Goal: Task Accomplishment & Management: Manage account settings

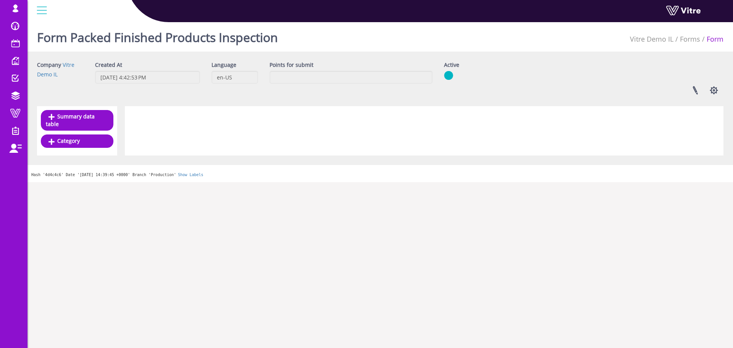
click at [275, 98] on div "Company Vitre Demo IL Created At 8/31/2025 4:42:53 PM Language en-US Points for…" at bounding box center [380, 80] width 698 height 39
click at [697, 93] on link at bounding box center [695, 90] width 19 height 20
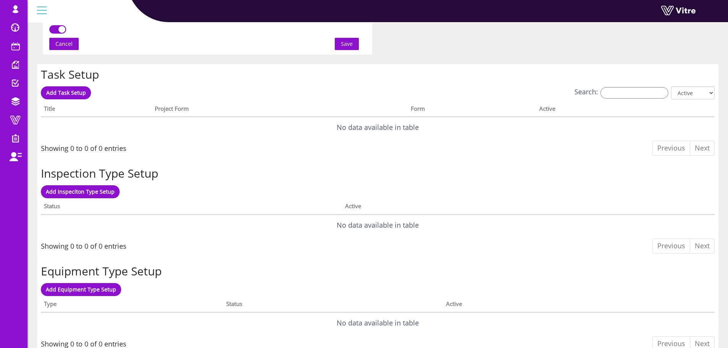
scroll to position [443, 0]
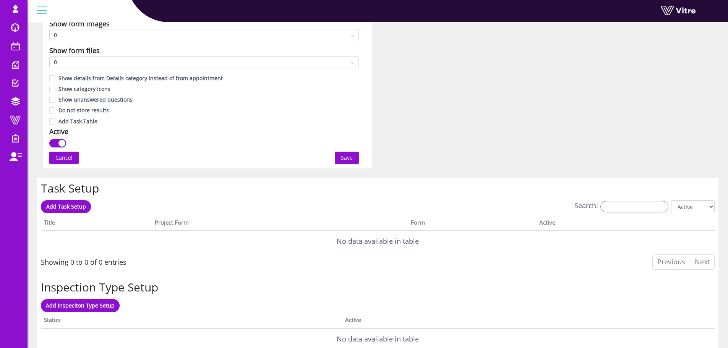
click at [62, 143] on div "button" at bounding box center [61, 143] width 7 height 7
click at [344, 158] on span "Save" at bounding box center [347, 158] width 12 height 8
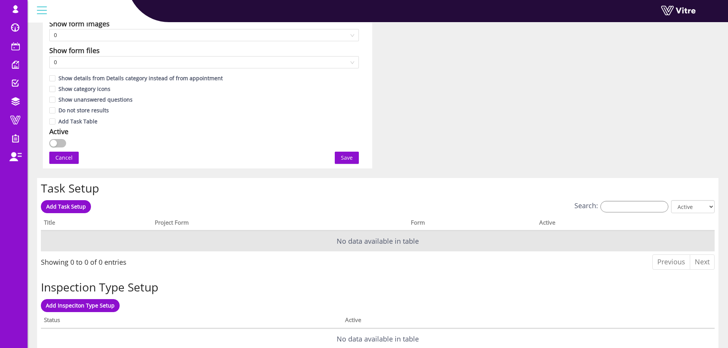
scroll to position [0, 0]
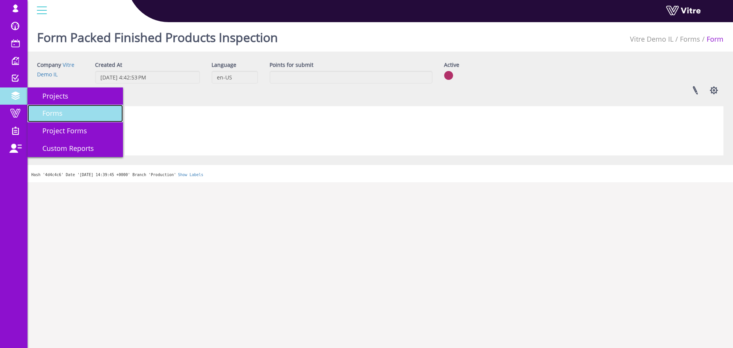
click at [44, 107] on link "Forms" at bounding box center [74, 114] width 95 height 18
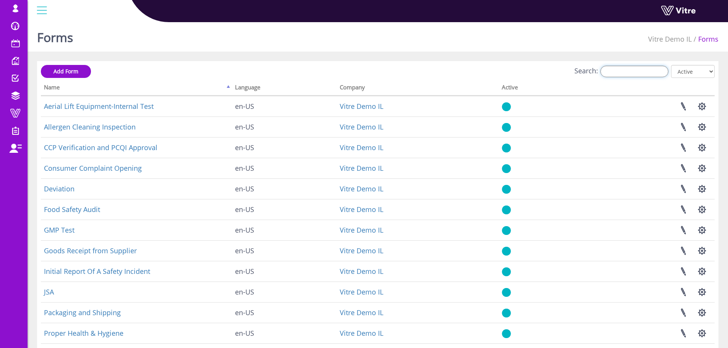
click at [616, 74] on input "Search:" at bounding box center [634, 71] width 68 height 11
paste input "Packed Finished Products Inspection"
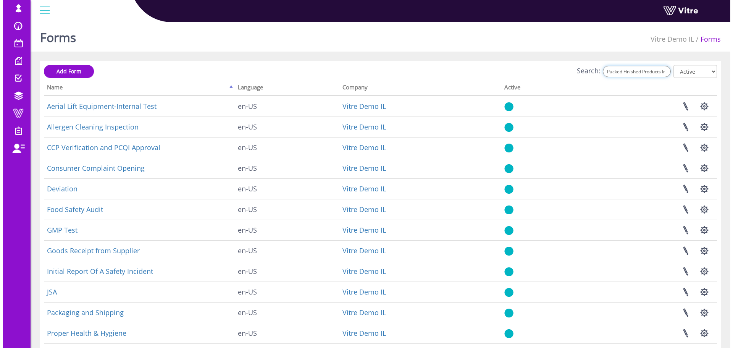
scroll to position [0, 26]
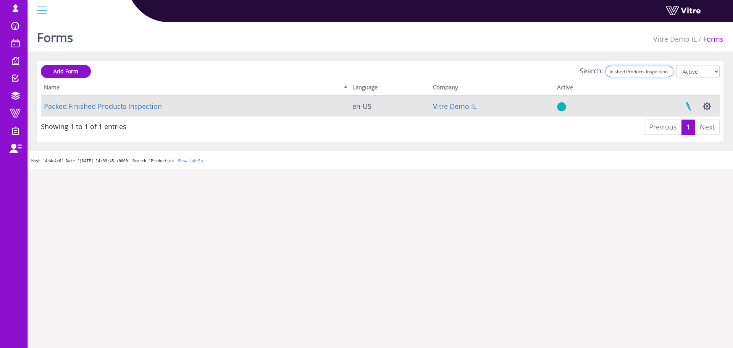
type input "Packed Finished Products Inspection"
click at [690, 108] on link at bounding box center [688, 106] width 19 height 20
click at [704, 107] on button "button" at bounding box center [707, 106] width 19 height 20
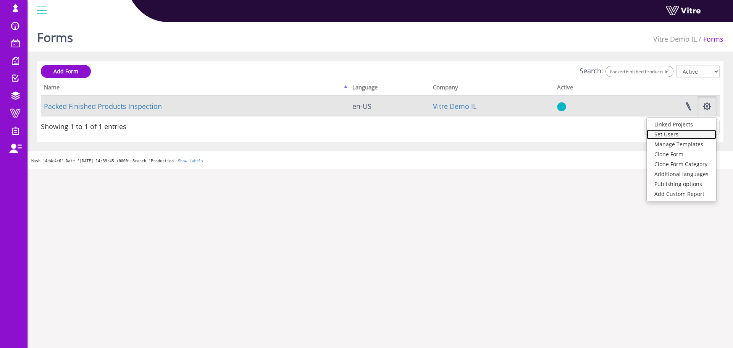
click at [682, 136] on link "Set Users" at bounding box center [682, 134] width 70 height 10
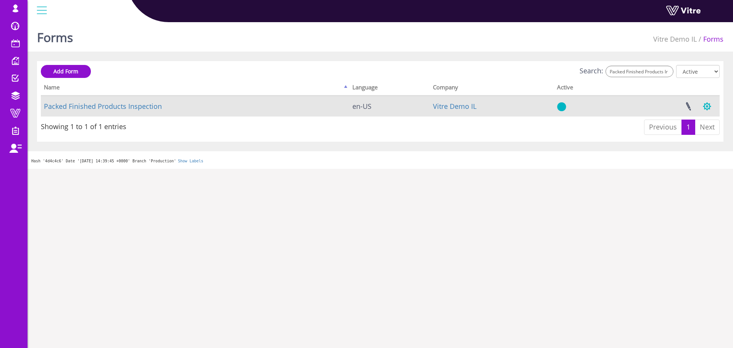
click at [705, 112] on button "button" at bounding box center [707, 106] width 19 height 20
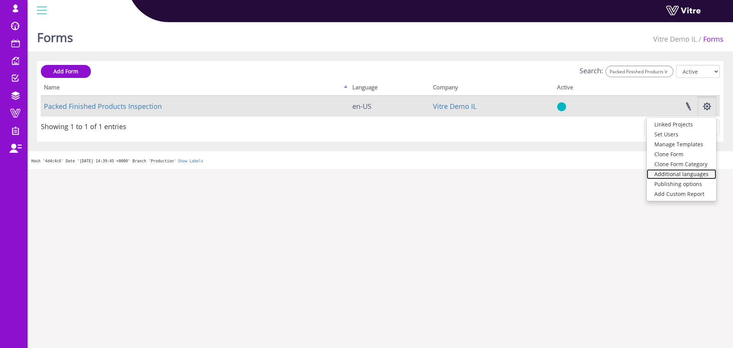
click at [695, 172] on link "Additional languages" at bounding box center [682, 174] width 70 height 10
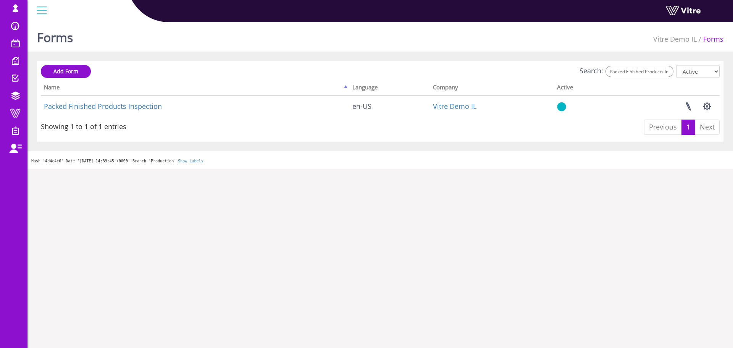
click at [254, 46] on div "Forms Vitre Demo IL Forms" at bounding box center [380, 35] width 706 height 32
click at [661, 72] on input "Packed Finished Products Inspection" at bounding box center [640, 71] width 68 height 11
paste input "10437"
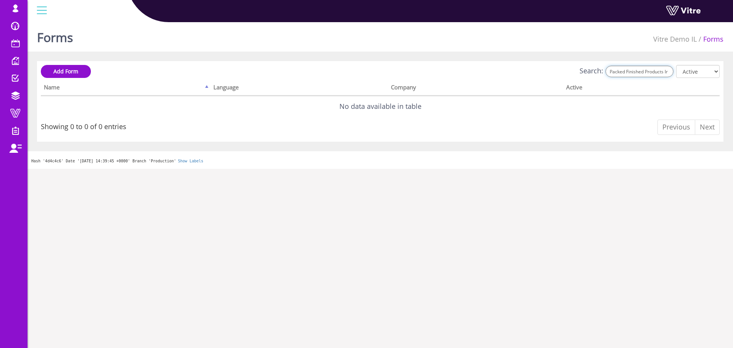
click at [661, 73] on input "Packed Finished Products Inspection" at bounding box center [640, 71] width 68 height 11
paste input "Allergen Cleaning"
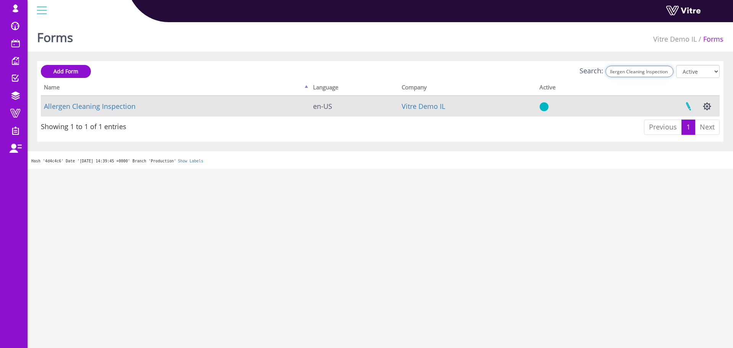
type input "Allergen Cleaning Inspection"
click at [690, 107] on link at bounding box center [688, 106] width 19 height 20
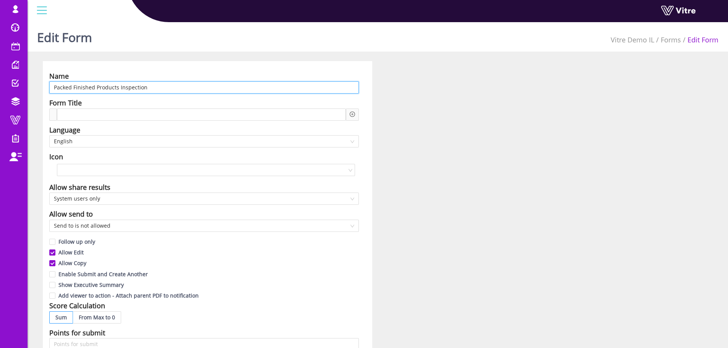
click at [110, 85] on input "Packed Finished Products Inspection" at bounding box center [203, 87] width 309 height 12
paste input "בדיקת מוצרים ארוזים סופית"
click at [94, 140] on span "English" at bounding box center [204, 141] width 300 height 11
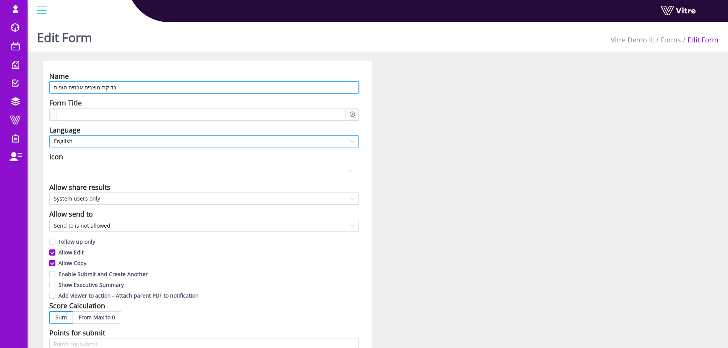
type input "בדיקת מוצרים ארוזים סופית"
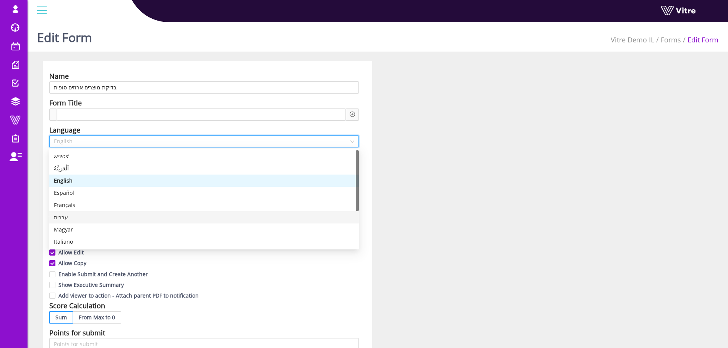
click at [74, 218] on div "עברית" at bounding box center [204, 217] width 300 height 8
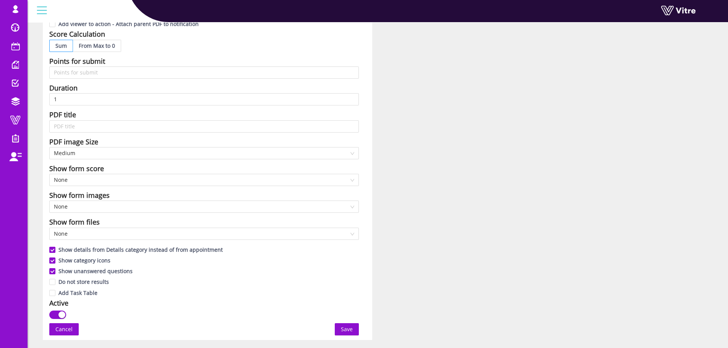
scroll to position [420, 0]
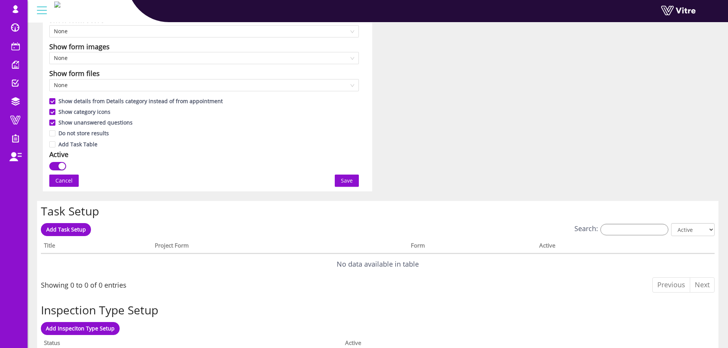
click at [340, 184] on button "Save" at bounding box center [347, 181] width 24 height 12
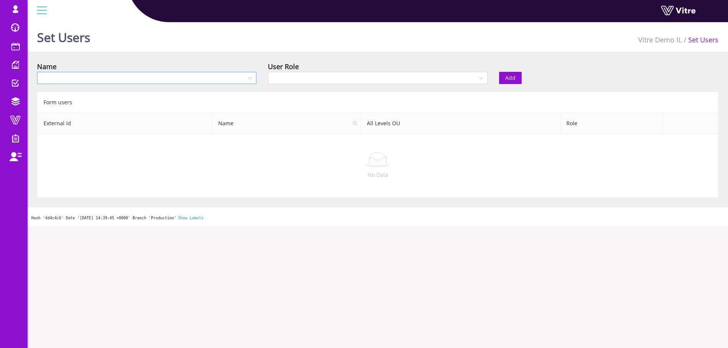
click at [161, 77] on input "search" at bounding box center [144, 77] width 205 height 11
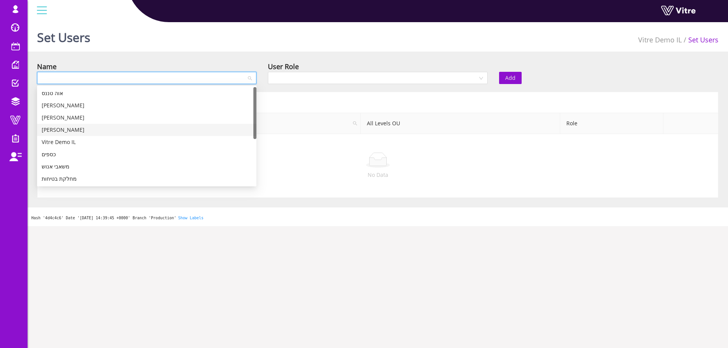
drag, startPoint x: 63, startPoint y: 93, endPoint x: 147, endPoint y: 160, distance: 107.1
click at [137, 160] on div "אוה טננס בן אדמס לילי בלום זואי גולד Vitre Demo IL כספים משאבי אנוש מחלקת בטיחו…" at bounding box center [146, 148] width 219 height 122
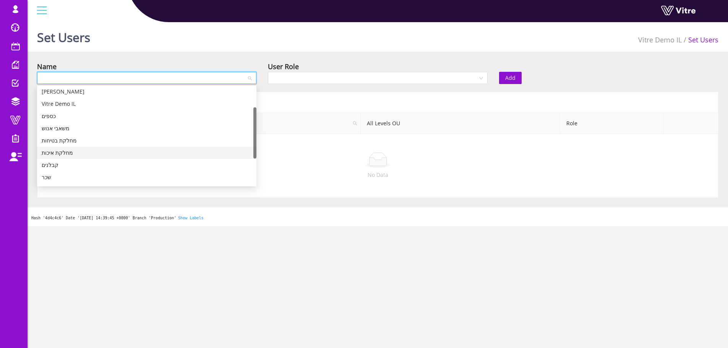
click at [62, 154] on div "מחלקת איכות" at bounding box center [147, 153] width 210 height 8
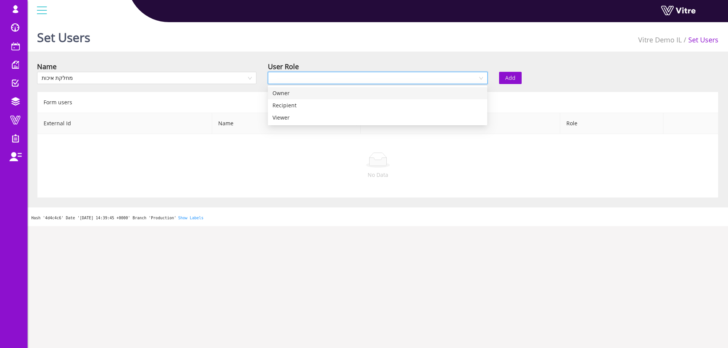
click at [339, 74] on input "search" at bounding box center [374, 77] width 205 height 11
click at [294, 104] on div "Recipient" at bounding box center [377, 105] width 210 height 8
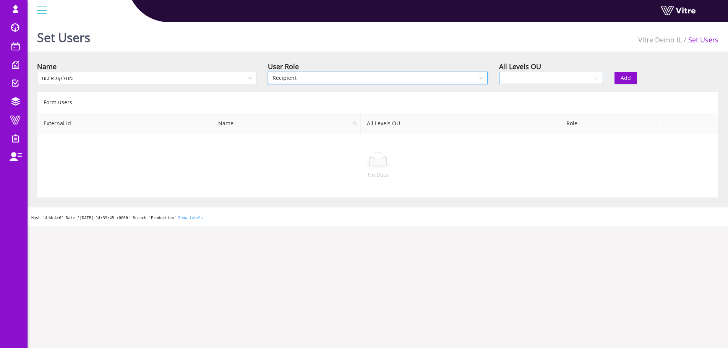
click at [599, 74] on div at bounding box center [551, 78] width 104 height 12
click at [564, 92] on div "Yes" at bounding box center [550, 93] width 95 height 8
click at [621, 77] on span "Add" at bounding box center [625, 78] width 10 height 8
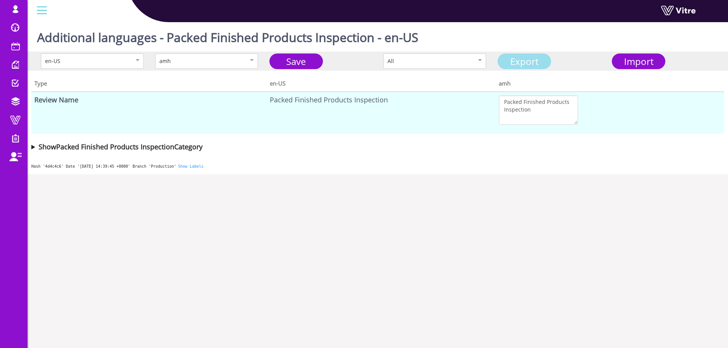
click at [539, 61] on link "Export" at bounding box center [523, 61] width 53 height 16
click at [34, 146] on summary "Show Packed Finished Products Inspection Category" at bounding box center [377, 146] width 692 height 11
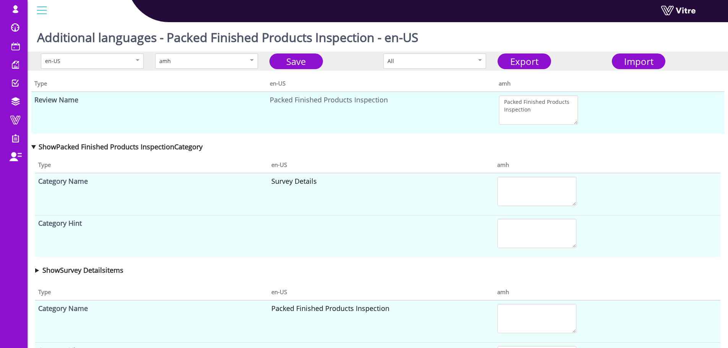
click at [34, 147] on summary "Show Packed Finished Products Inspection Category" at bounding box center [377, 146] width 692 height 11
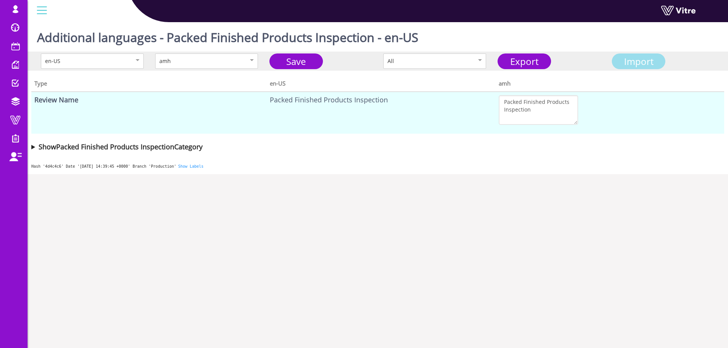
click at [641, 61] on span "Import" at bounding box center [638, 61] width 29 height 13
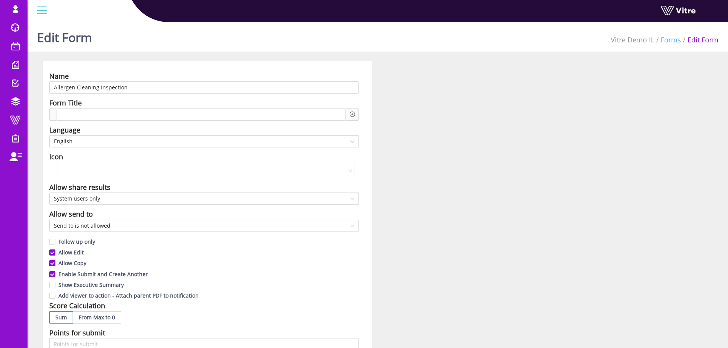
click at [672, 41] on link "Forms" at bounding box center [670, 39] width 20 height 9
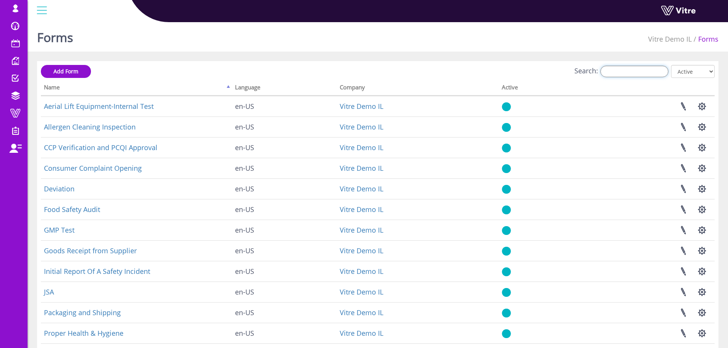
click at [646, 70] on input "Search:" at bounding box center [634, 71] width 68 height 11
paste input "Allergen Cleaning Inspection"
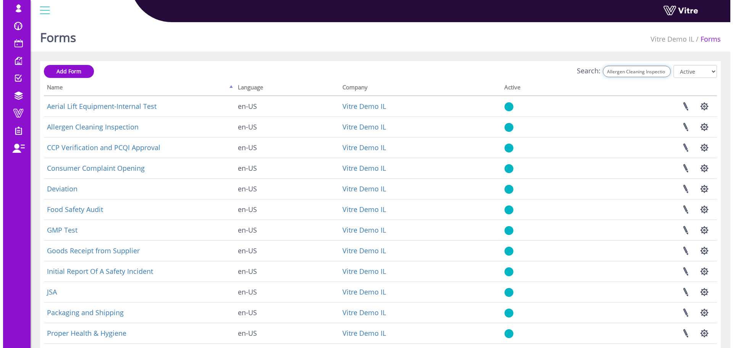
scroll to position [0, 8]
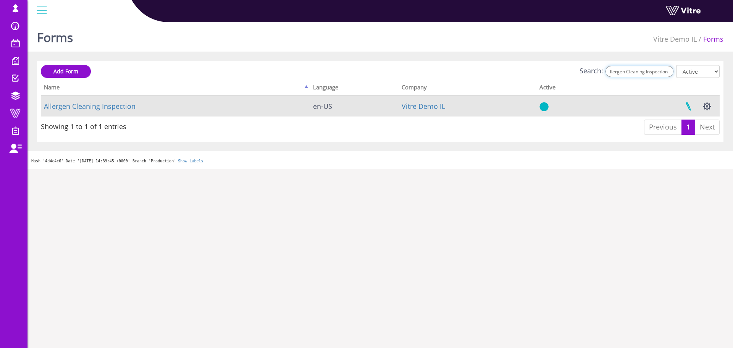
type input "Allergen Cleaning Inspection"
click at [686, 105] on link at bounding box center [688, 106] width 19 height 20
click at [708, 107] on button "button" at bounding box center [707, 106] width 19 height 20
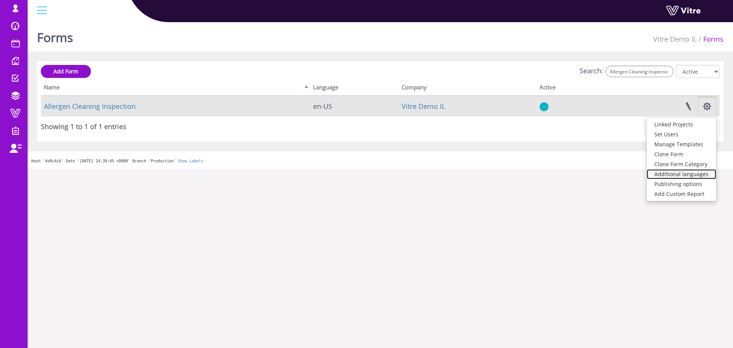
click at [682, 171] on link "Additional languages" at bounding box center [682, 174] width 70 height 10
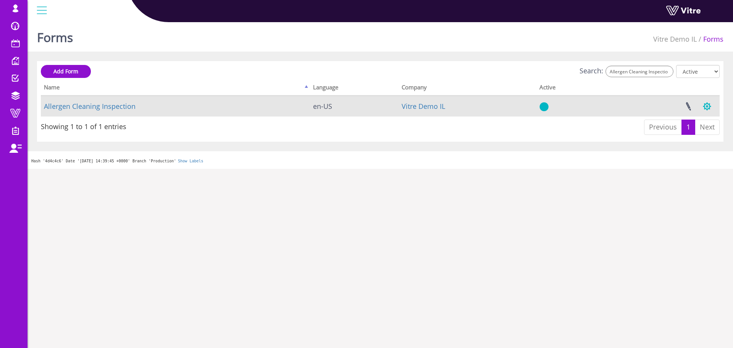
click at [705, 103] on button "button" at bounding box center [707, 106] width 19 height 20
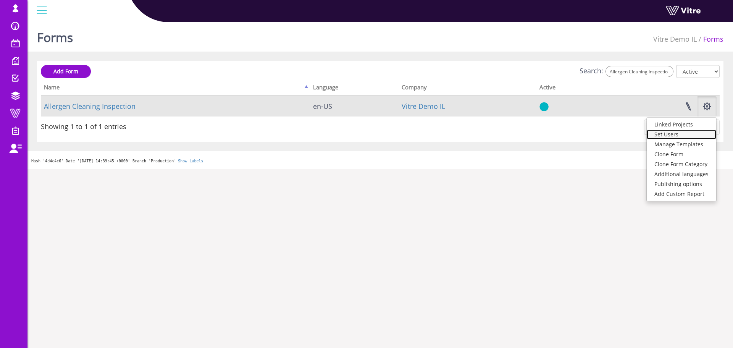
click at [670, 134] on link "Set Users" at bounding box center [682, 134] width 70 height 10
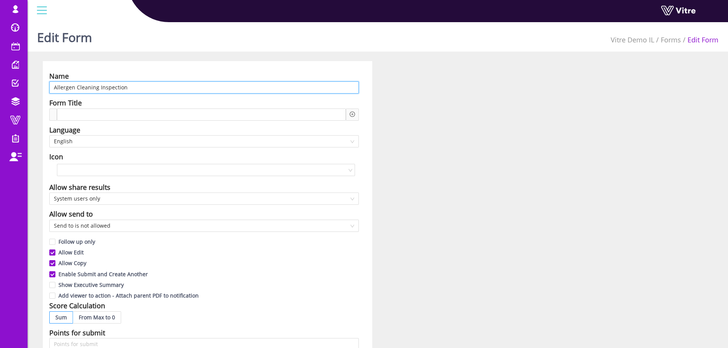
click at [110, 88] on input "Allergen Cleaning Inspection" at bounding box center [203, 87] width 309 height 12
paste input "בדיקת מוצרים ארוזים סופית"
click at [105, 137] on span "English" at bounding box center [204, 141] width 300 height 11
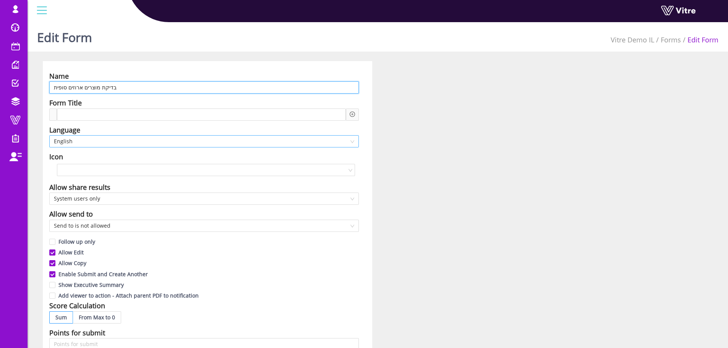
type input "בדיקת מוצרים ארוזים סופית"
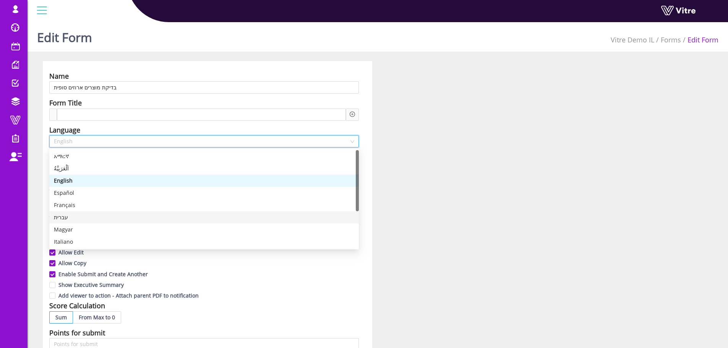
click at [74, 218] on div "עברית" at bounding box center [204, 217] width 300 height 8
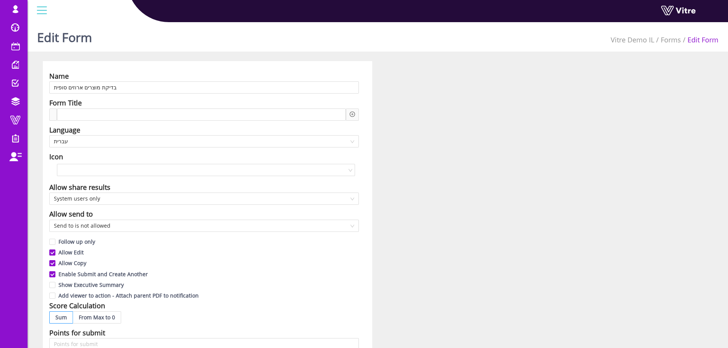
click at [365, 175] on div "Name בדיקת מוצרים ארוזים סופית Form Title Language עברית Icon Allow share resul…" at bounding box center [207, 336] width 329 height 550
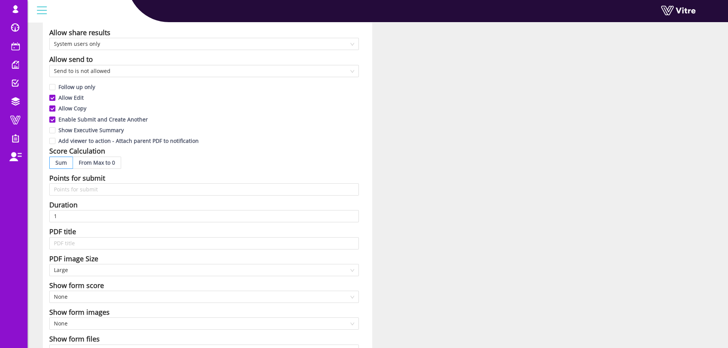
scroll to position [306, 0]
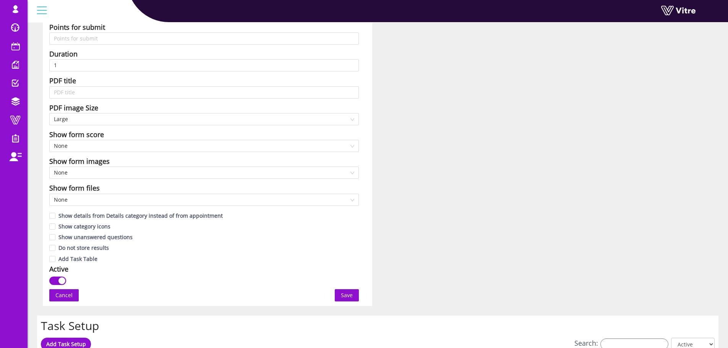
click at [353, 293] on button "Save" at bounding box center [347, 295] width 24 height 12
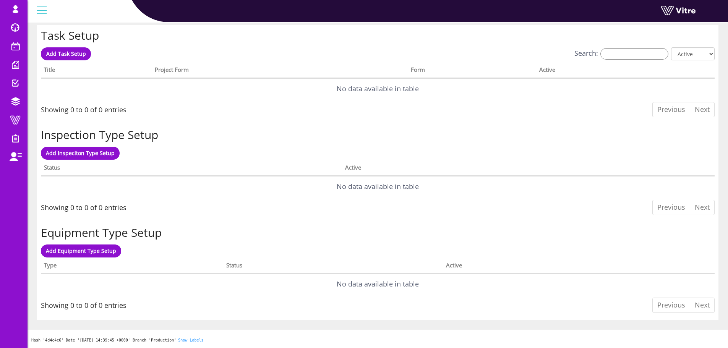
scroll to position [0, 0]
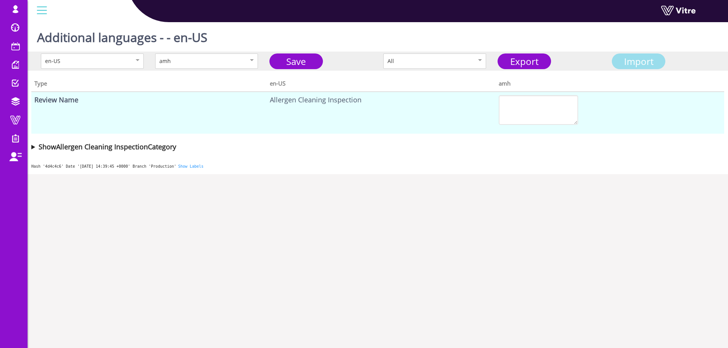
click at [641, 56] on span "Import" at bounding box center [638, 61] width 29 height 13
click at [624, 68] on div "Import" at bounding box center [638, 61] width 48 height 14
click at [645, 68] on span "Import" at bounding box center [637, 61] width 53 height 16
click at [642, 60] on span "Import" at bounding box center [638, 61] width 29 height 13
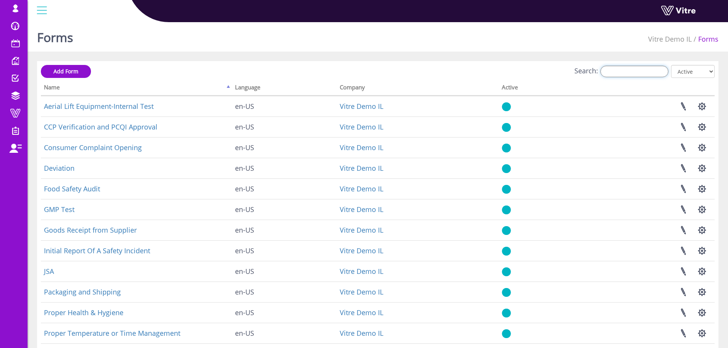
click at [630, 67] on input "Search:" at bounding box center [634, 71] width 68 height 11
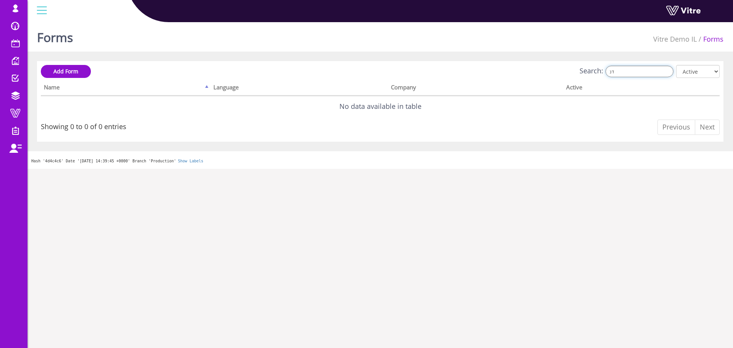
type input "ד"
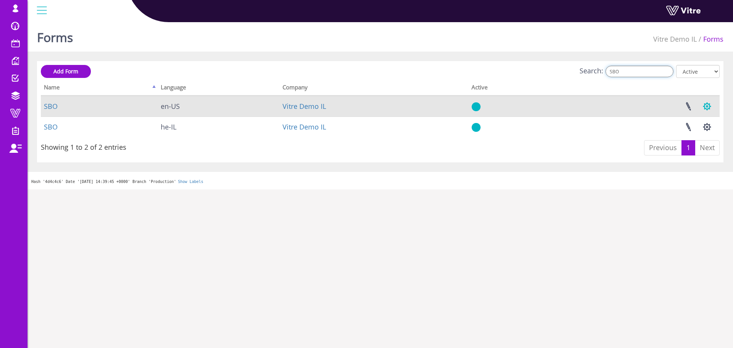
type input "SBO"
click at [708, 104] on button "button" at bounding box center [707, 106] width 19 height 20
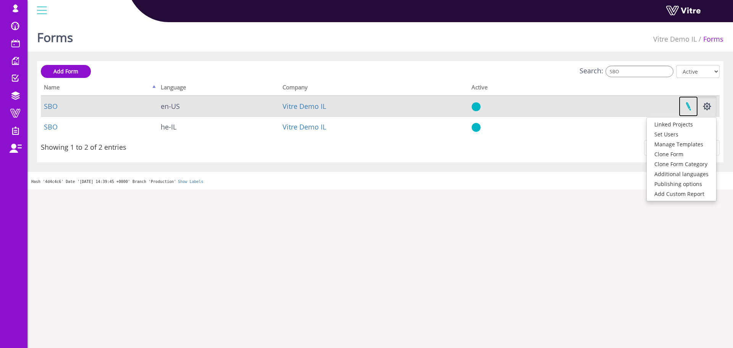
click at [688, 106] on link at bounding box center [688, 106] width 19 height 20
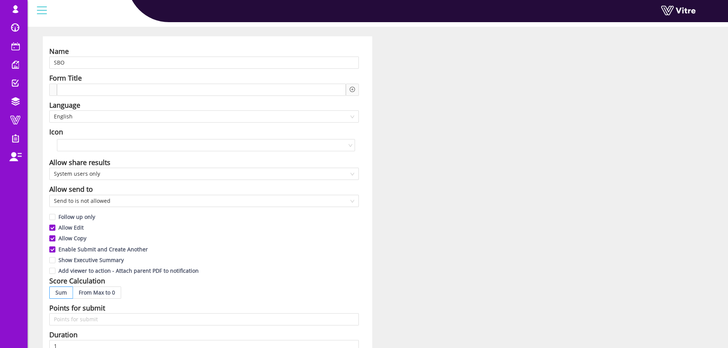
scroll to position [38, 0]
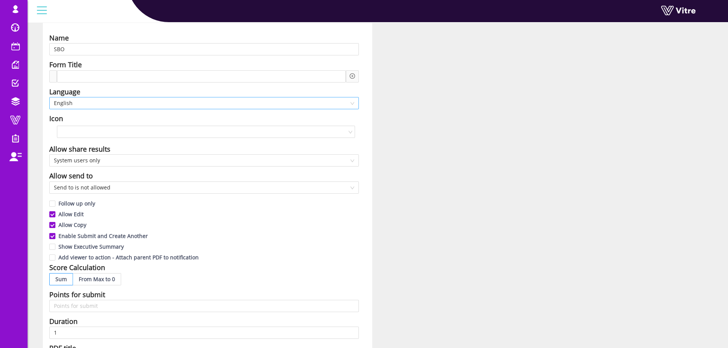
click at [165, 103] on span "English" at bounding box center [204, 102] width 300 height 11
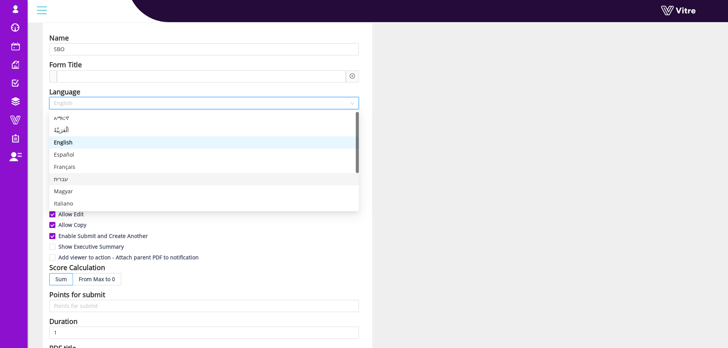
click at [72, 176] on div "עברית" at bounding box center [204, 179] width 300 height 8
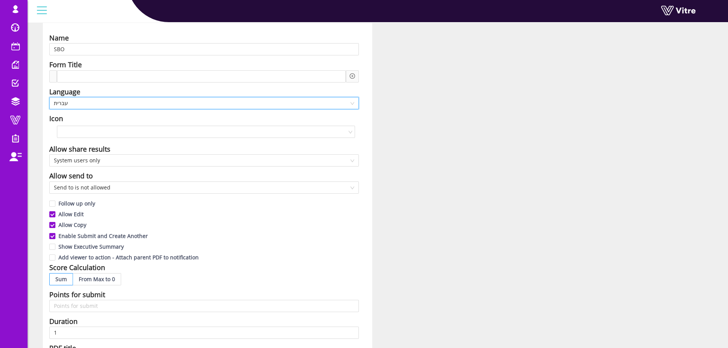
click at [373, 141] on div "Name SBO Form Title Language he-IL עברית Icon Allow share results System users …" at bounding box center [207, 298] width 341 height 550
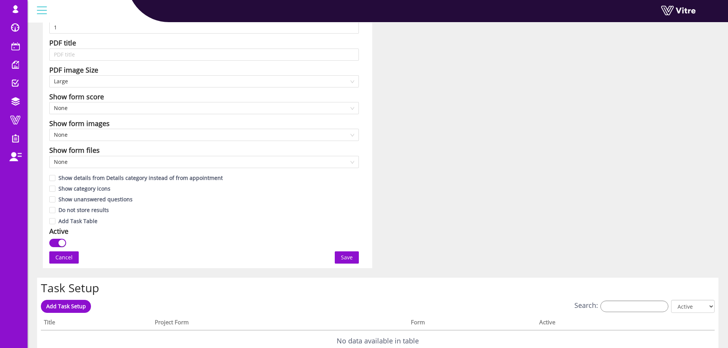
scroll to position [344, 0]
click at [61, 242] on div "button" at bounding box center [61, 242] width 7 height 7
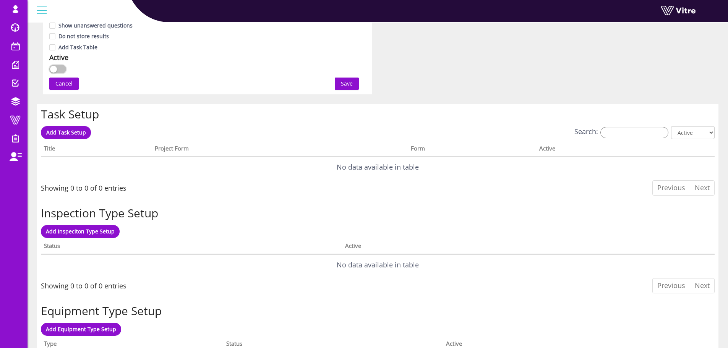
scroll to position [535, 0]
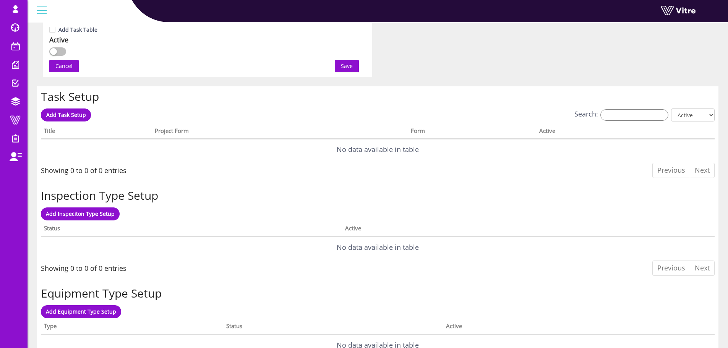
click at [57, 51] on button "button" at bounding box center [57, 51] width 17 height 8
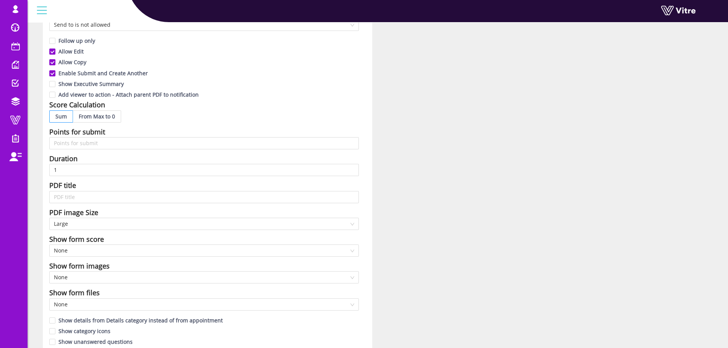
scroll to position [344, 0]
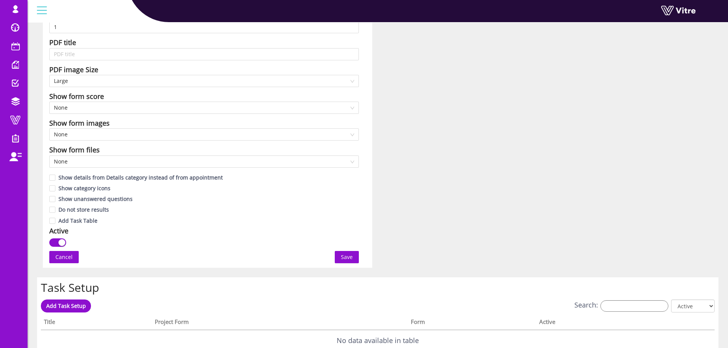
click at [61, 255] on span "Cancel" at bounding box center [63, 257] width 17 height 8
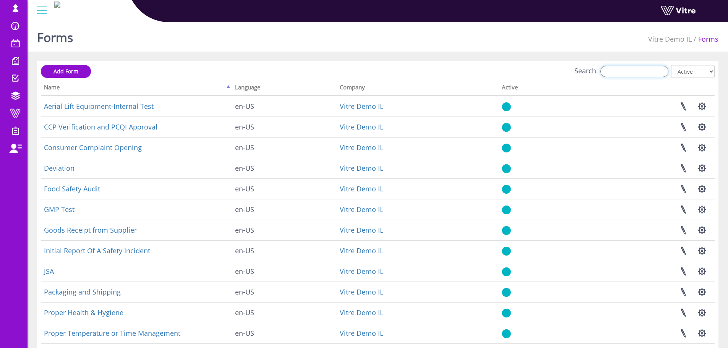
click at [622, 70] on input "Search:" at bounding box center [634, 71] width 68 height 11
type input "ד"
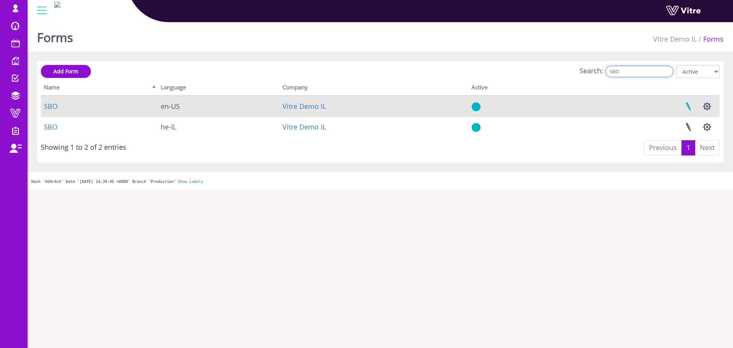
type input "SBO"
click at [687, 108] on link at bounding box center [688, 106] width 19 height 20
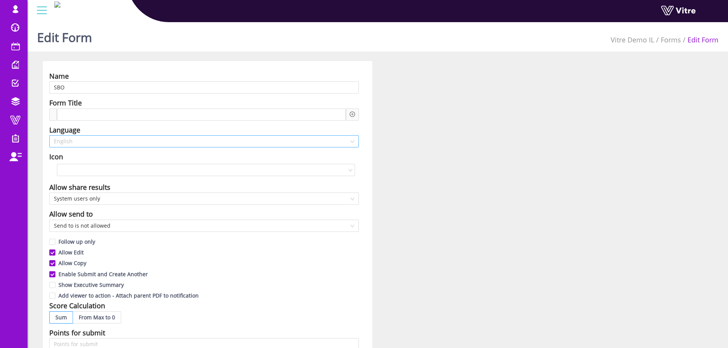
click at [257, 144] on span "English" at bounding box center [204, 141] width 300 height 11
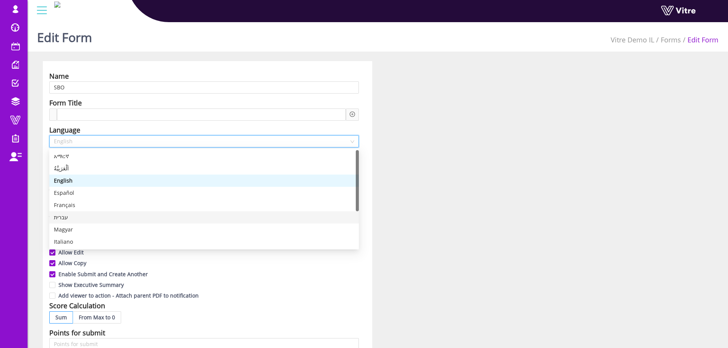
click at [83, 218] on div "עברית" at bounding box center [204, 217] width 300 height 8
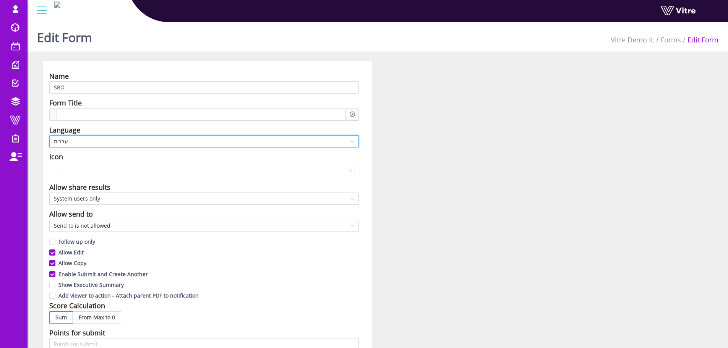
click at [143, 142] on span "עברית" at bounding box center [204, 141] width 300 height 11
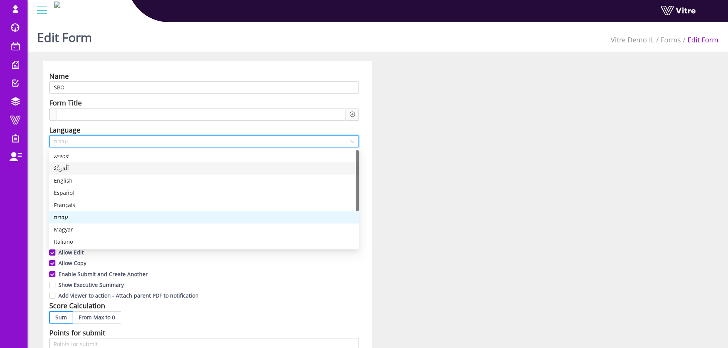
click at [362, 146] on div "Name SBO Form Title Language עברית Icon Allow share results System users only A…" at bounding box center [207, 336] width 329 height 550
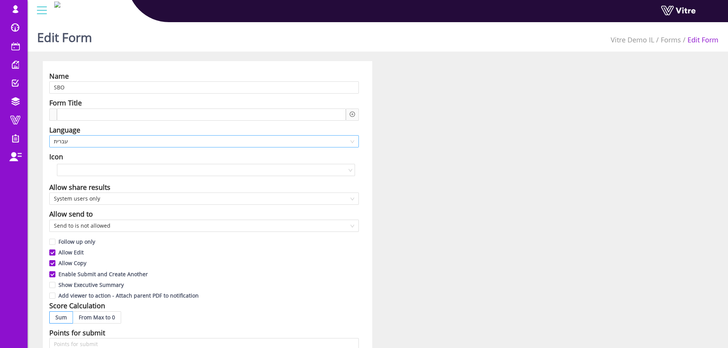
click at [342, 140] on span "עברית" at bounding box center [204, 141] width 300 height 11
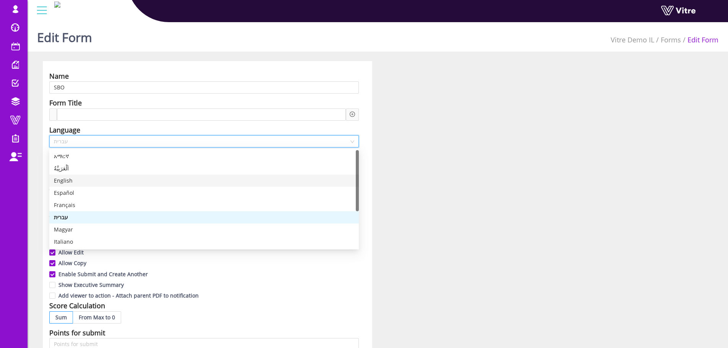
click at [87, 184] on div "English" at bounding box center [204, 180] width 300 height 8
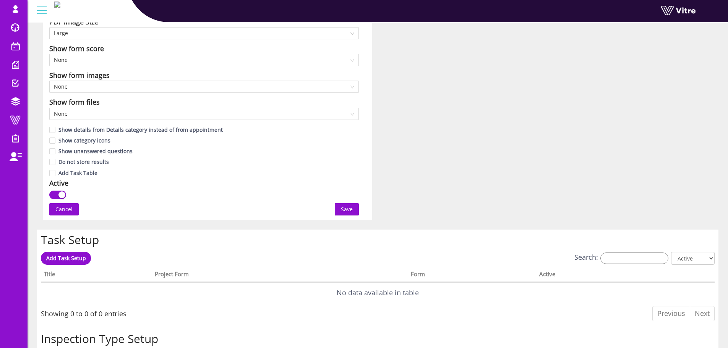
scroll to position [496, 0]
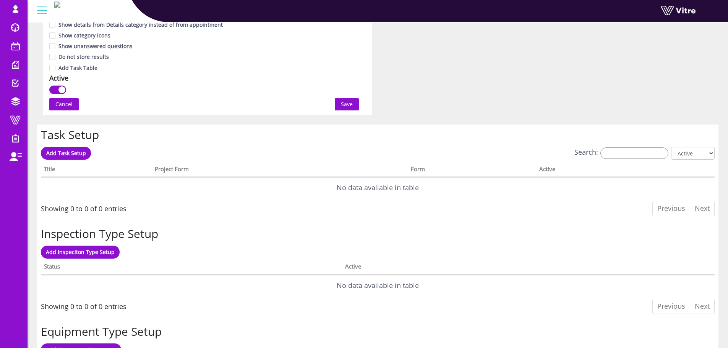
click at [60, 86] on button "button" at bounding box center [57, 90] width 17 height 8
click at [343, 102] on span "Save" at bounding box center [347, 104] width 12 height 8
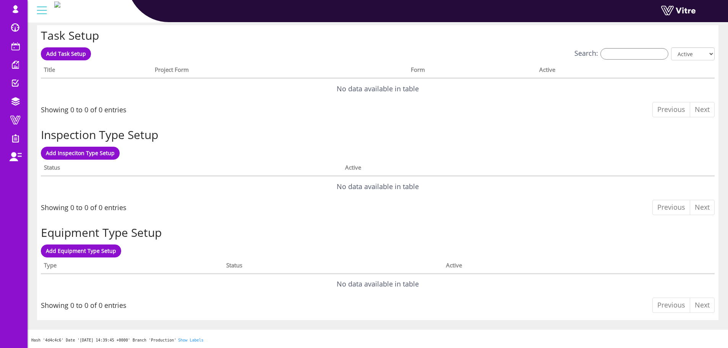
scroll to position [0, 0]
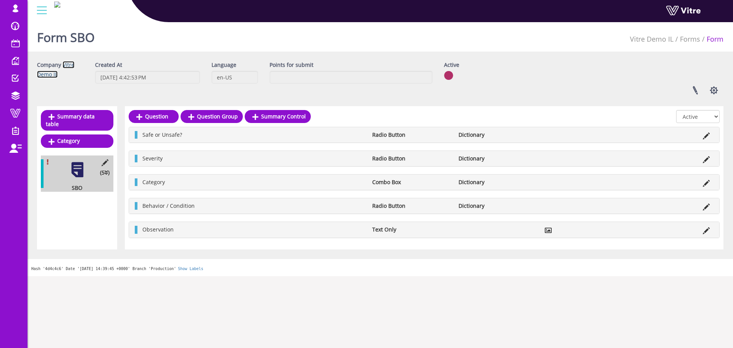
click at [70, 62] on link "Vitre Demo IL" at bounding box center [55, 69] width 37 height 17
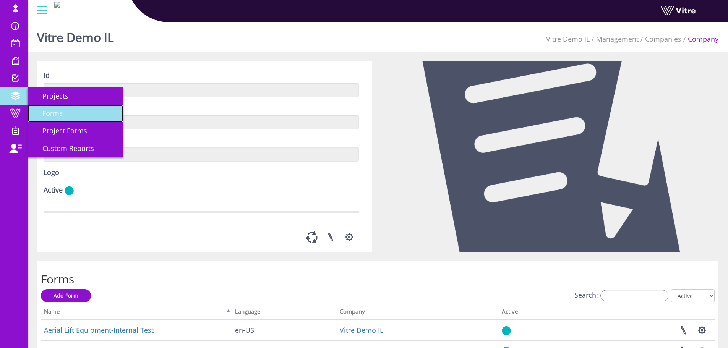
click at [53, 110] on span "Forms" at bounding box center [47, 112] width 29 height 9
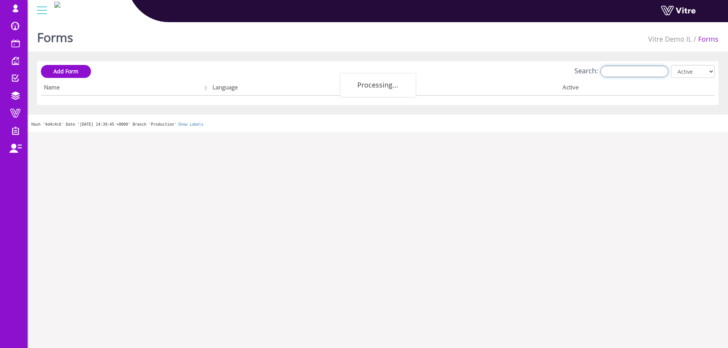
click at [653, 70] on input "Search:" at bounding box center [634, 71] width 68 height 11
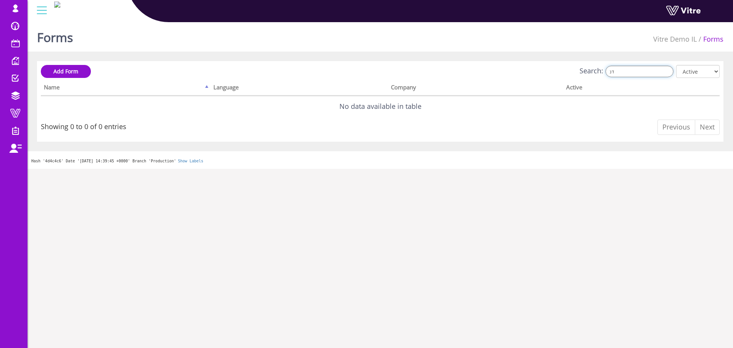
type input "ד"
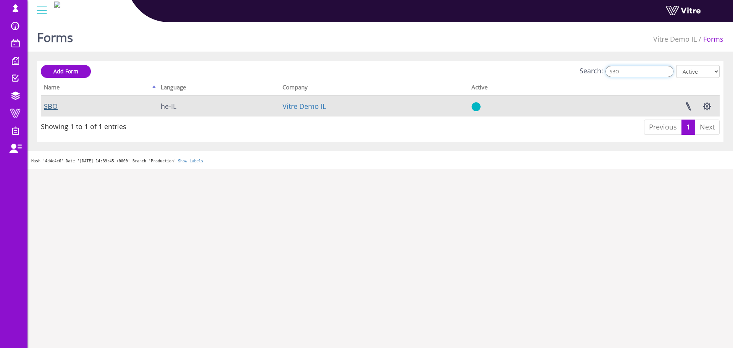
type input "SBO"
click at [50, 104] on link "SBO" at bounding box center [51, 106] width 14 height 9
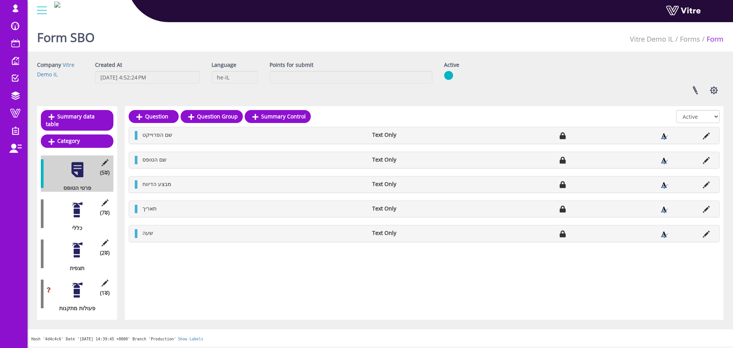
click at [81, 39] on h1 "Form SBO" at bounding box center [66, 35] width 58 height 32
copy div "SBO Vitre"
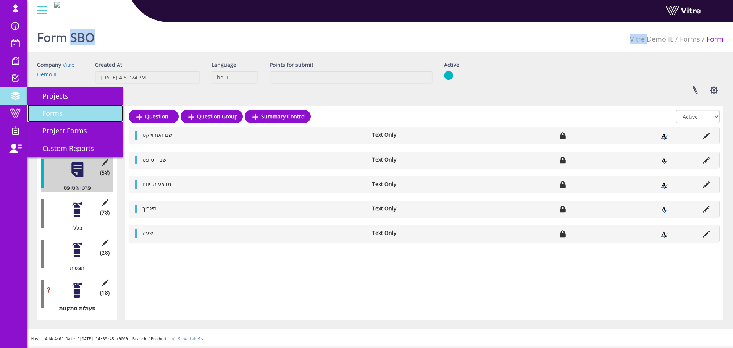
click at [45, 108] on span "Forms" at bounding box center [47, 112] width 29 height 9
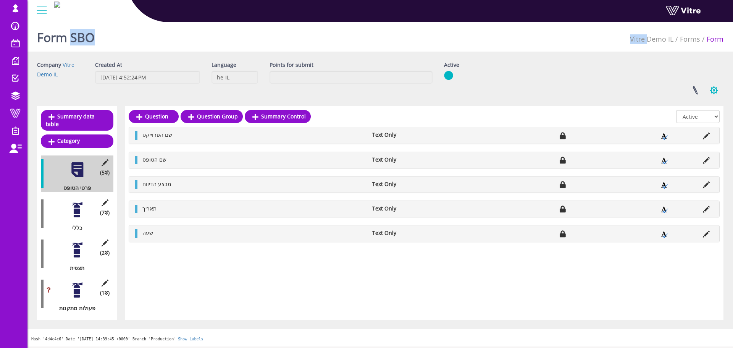
click at [711, 86] on button "button" at bounding box center [714, 90] width 19 height 20
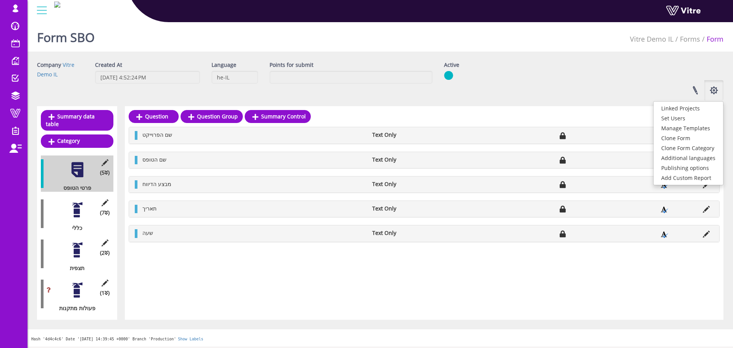
click at [660, 69] on div "Company Vitre Demo IL Created At 9/9/2025 4:52:24 PM Language he-IL Points for …" at bounding box center [380, 80] width 698 height 39
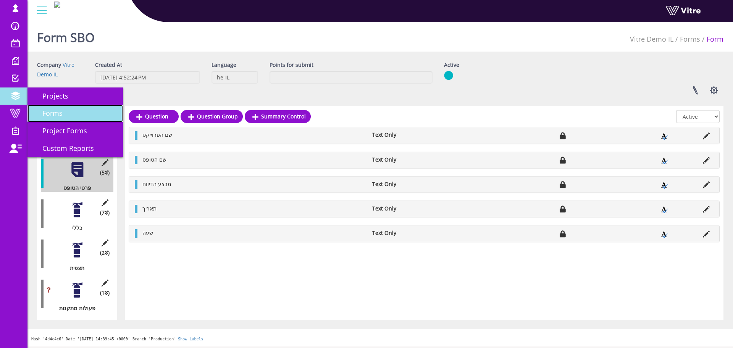
click at [51, 119] on link "Forms" at bounding box center [74, 114] width 95 height 18
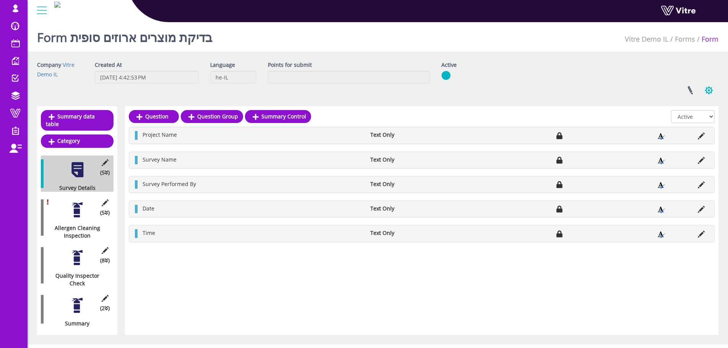
click at [706, 89] on button "button" at bounding box center [708, 90] width 19 height 20
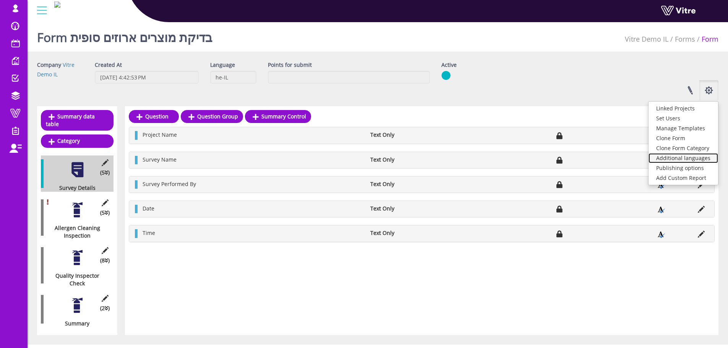
click at [701, 158] on link "Additional languages" at bounding box center [683, 158] width 70 height 10
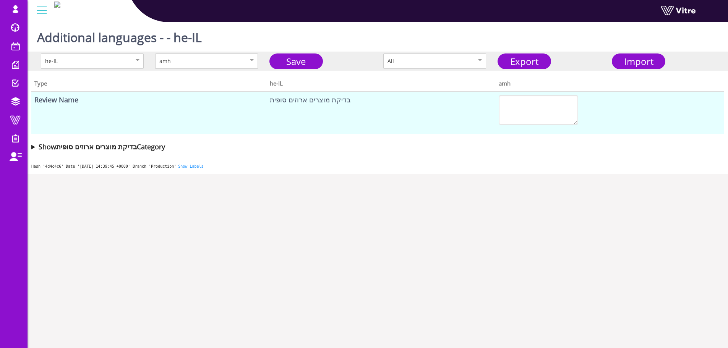
click at [213, 61] on div "amh" at bounding box center [198, 61] width 78 height 8
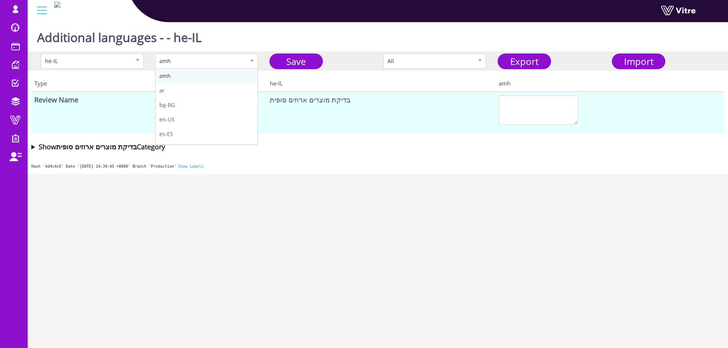
click at [34, 148] on summary "Show בדיקת מוצרים ארוזים סופית Category" at bounding box center [377, 146] width 692 height 11
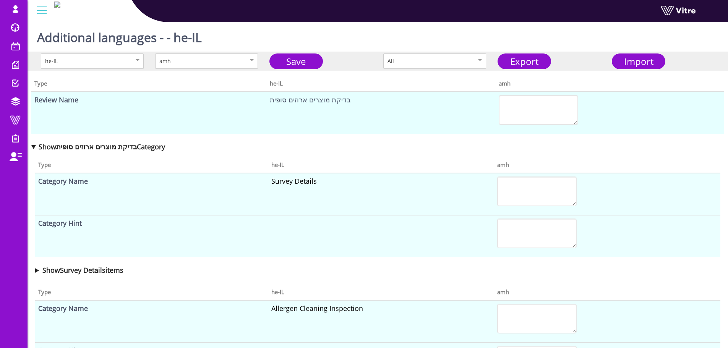
click at [113, 64] on div "he-IL" at bounding box center [84, 61] width 78 height 8
click at [142, 59] on div "he-IL" at bounding box center [92, 60] width 103 height 15
click at [137, 59] on div "he-IL" at bounding box center [92, 60] width 103 height 15
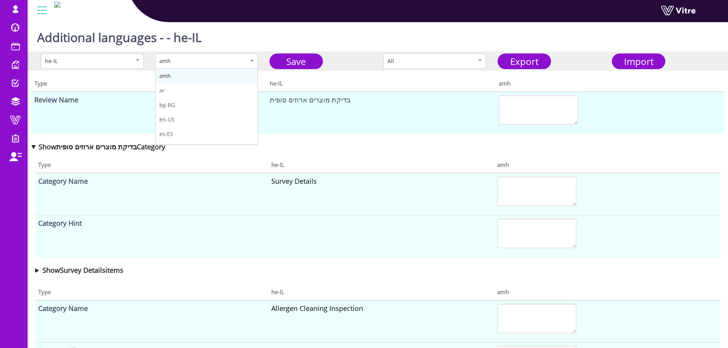
click at [181, 59] on div "amh" at bounding box center [198, 61] width 78 height 8
click at [546, 63] on link "Export" at bounding box center [523, 61] width 53 height 16
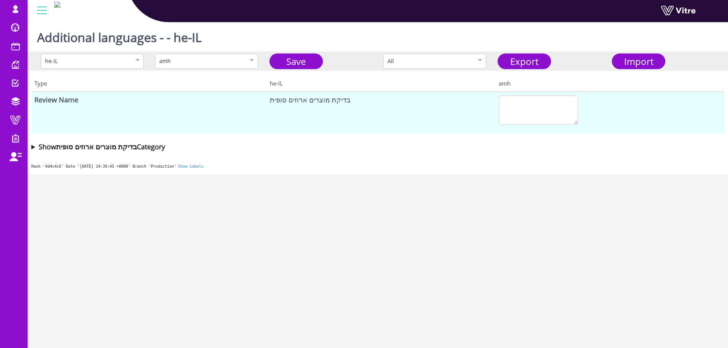
click at [32, 147] on summary "Show בדיקת מוצרים ארוזים סופית Category" at bounding box center [377, 146] width 692 height 11
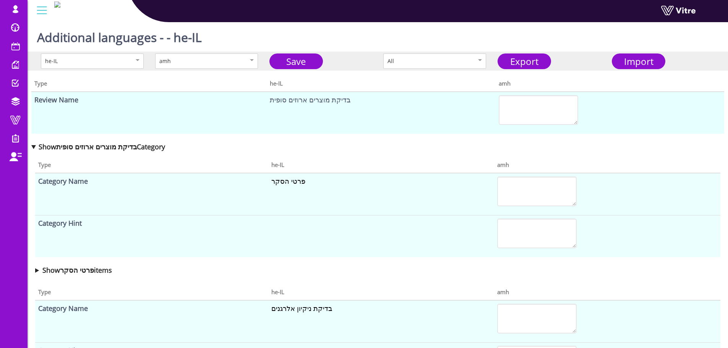
click at [32, 147] on summary "Show בדיקת מוצרים ארוזים סופית Category" at bounding box center [377, 146] width 692 height 11
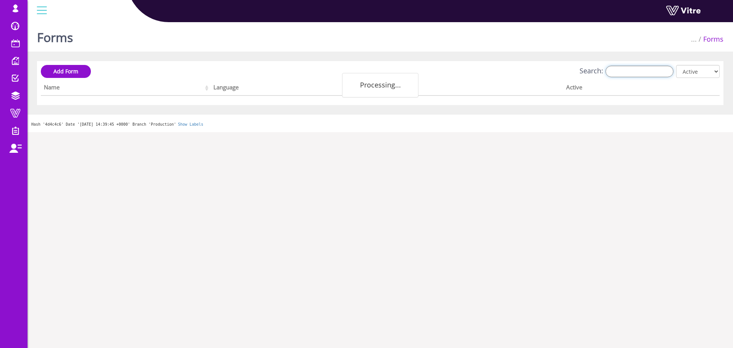
click at [650, 72] on input "Search:" at bounding box center [640, 71] width 68 height 11
paste input "Goods Receipt from Supplier"
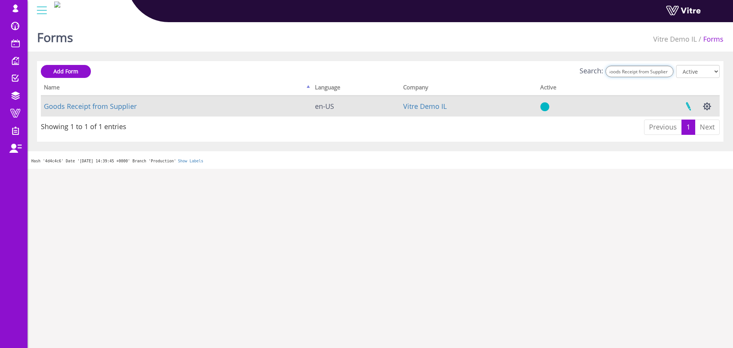
type input "Goods Receipt from Supplier"
click at [692, 104] on link at bounding box center [688, 106] width 19 height 20
click at [708, 108] on button "button" at bounding box center [707, 106] width 19 height 20
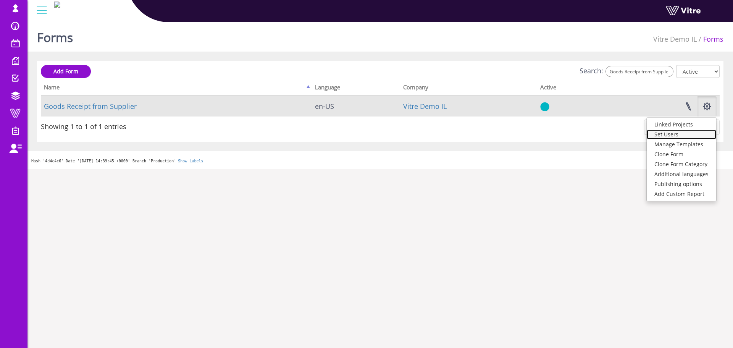
click at [689, 136] on link "Set Users" at bounding box center [682, 134] width 70 height 10
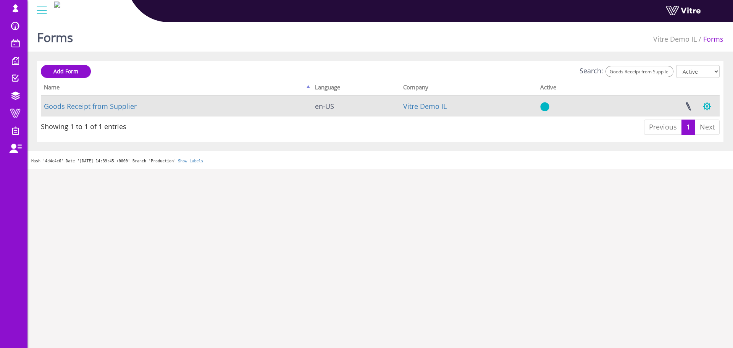
click at [710, 104] on button "button" at bounding box center [707, 106] width 19 height 20
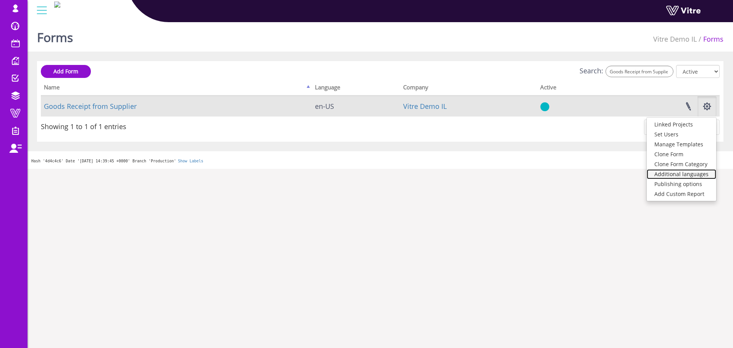
click at [694, 174] on link "Additional languages" at bounding box center [682, 174] width 70 height 10
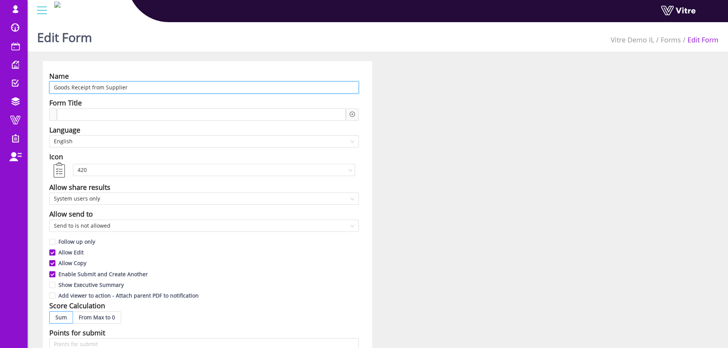
click at [129, 89] on input "Goods Receipt from Supplier" at bounding box center [203, 87] width 309 height 12
paste input "קליטת סחורה מספק"
click at [109, 142] on span "English" at bounding box center [204, 141] width 300 height 11
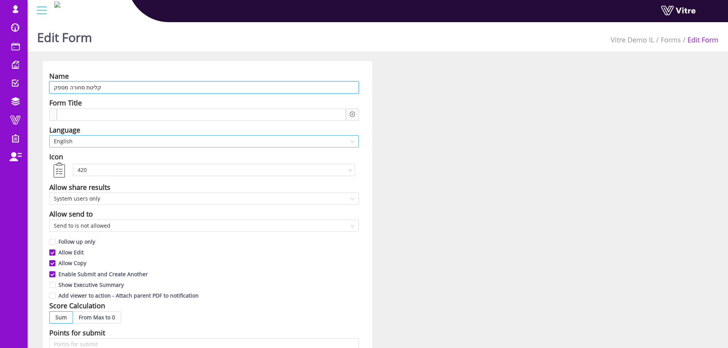
type input "קליטת סחורה מספק"
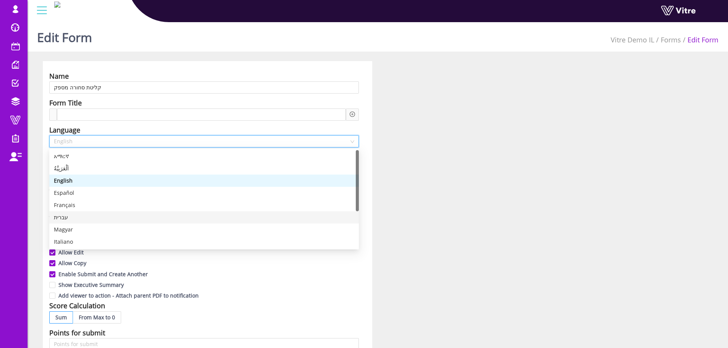
click at [82, 217] on div "עברית" at bounding box center [204, 217] width 300 height 8
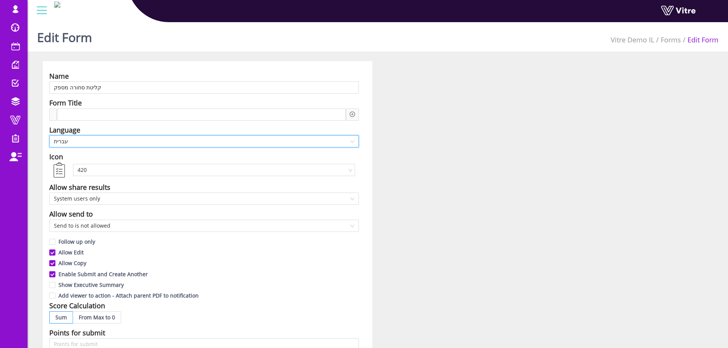
click at [416, 197] on div "Name קליטת סחורה מספק Form Title Language he-IL עברית Icon 420 Allow share resu…" at bounding box center [377, 336] width 681 height 550
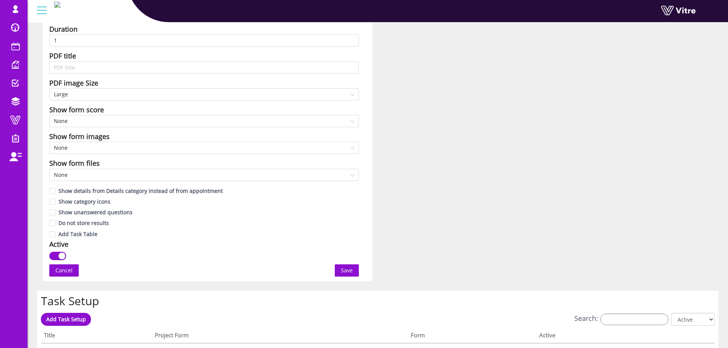
scroll to position [344, 0]
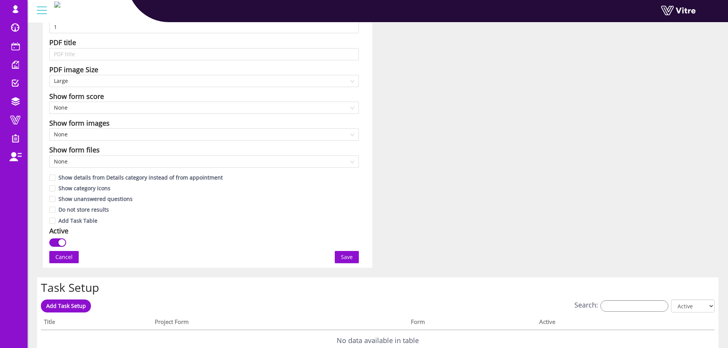
click at [342, 259] on span "Save" at bounding box center [347, 257] width 12 height 8
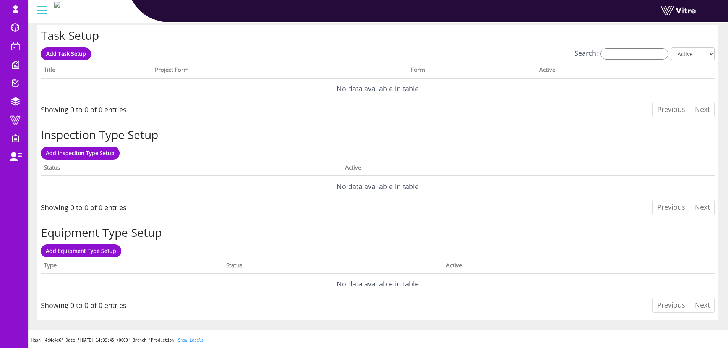
scroll to position [0, 0]
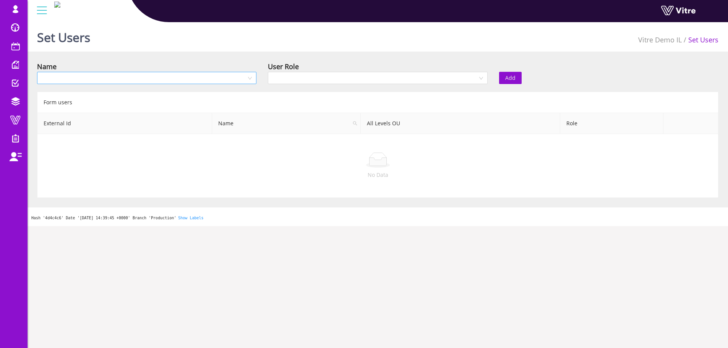
click at [217, 81] on input "search" at bounding box center [144, 77] width 205 height 11
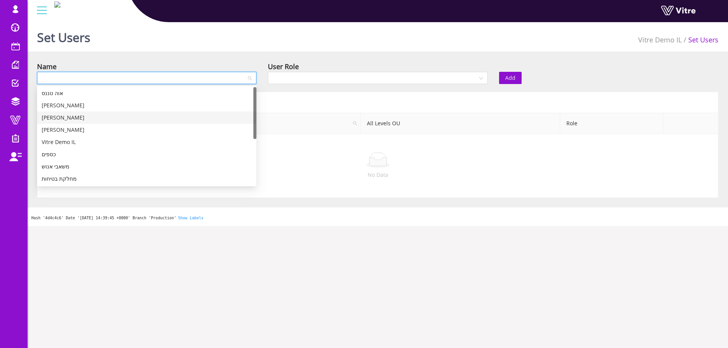
scroll to position [38, 0]
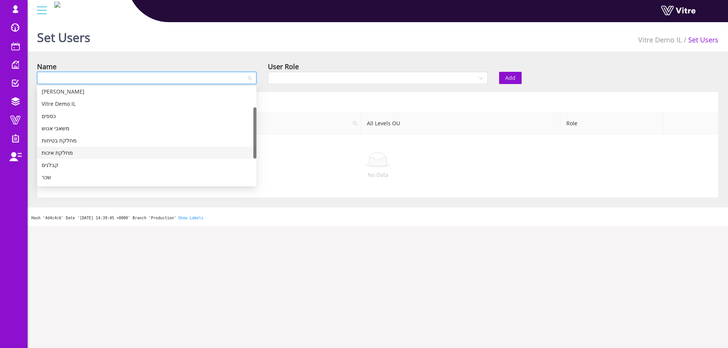
click at [63, 153] on div "מחלקת איכות" at bounding box center [147, 153] width 210 height 8
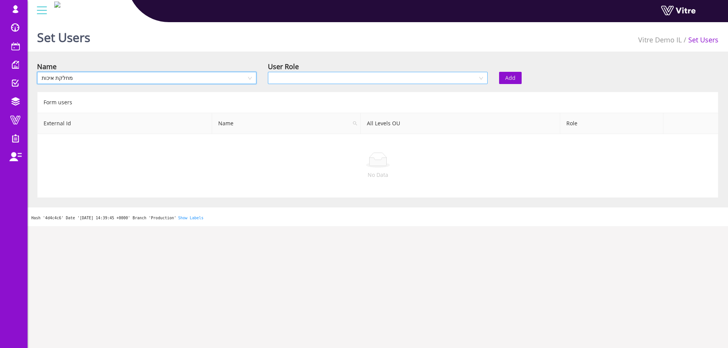
click at [290, 73] on input "search" at bounding box center [374, 77] width 205 height 11
click at [289, 107] on div "Recipient" at bounding box center [377, 105] width 210 height 8
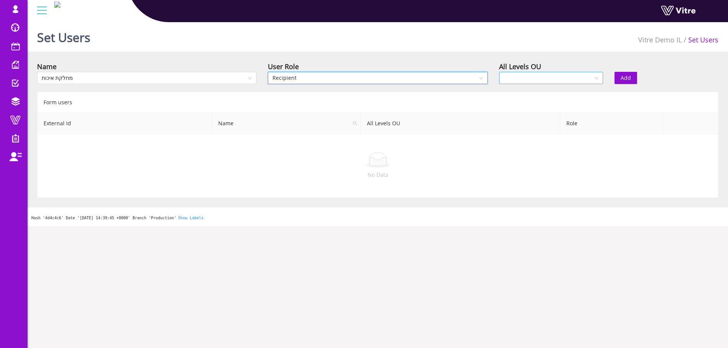
click at [524, 79] on input "search" at bounding box center [547, 77] width 89 height 11
click at [524, 95] on div "Yes" at bounding box center [550, 93] width 95 height 8
click at [634, 74] on button "Add" at bounding box center [625, 78] width 23 height 12
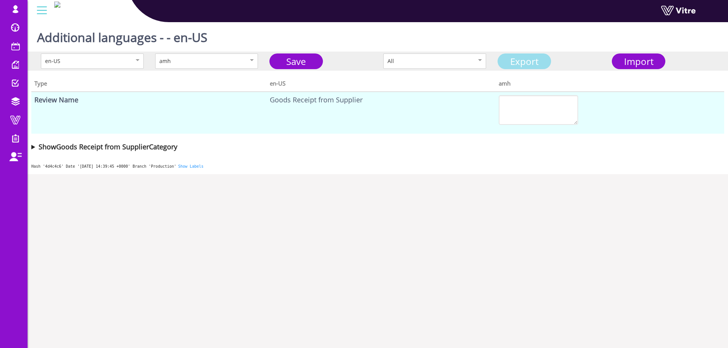
click at [519, 62] on link "Export" at bounding box center [523, 61] width 53 height 16
click at [637, 63] on span "Import" at bounding box center [638, 61] width 29 height 13
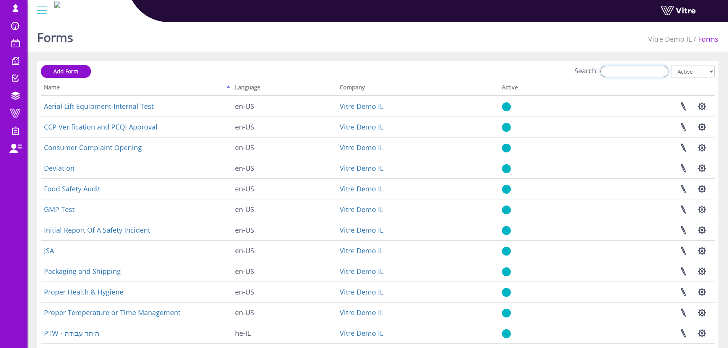
click at [639, 72] on input "Search:" at bounding box center [634, 71] width 68 height 11
paste input "Packaging and Shipping"
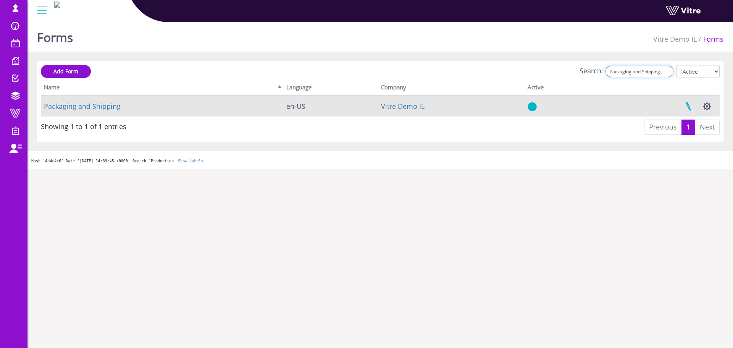
type input "Packaging and Shipping"
click at [690, 105] on link at bounding box center [688, 106] width 19 height 20
click at [708, 106] on button "button" at bounding box center [707, 106] width 19 height 20
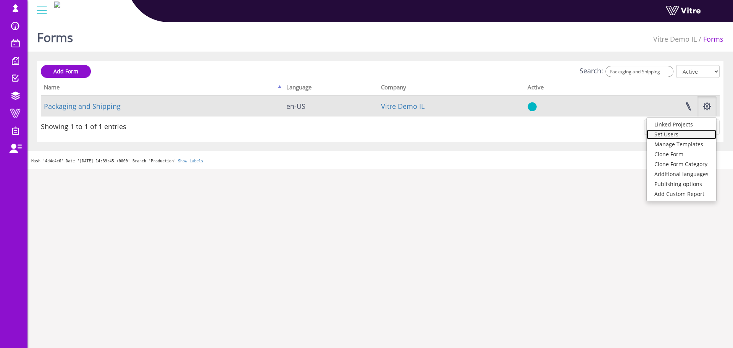
click at [689, 134] on link "Set Users" at bounding box center [682, 134] width 70 height 10
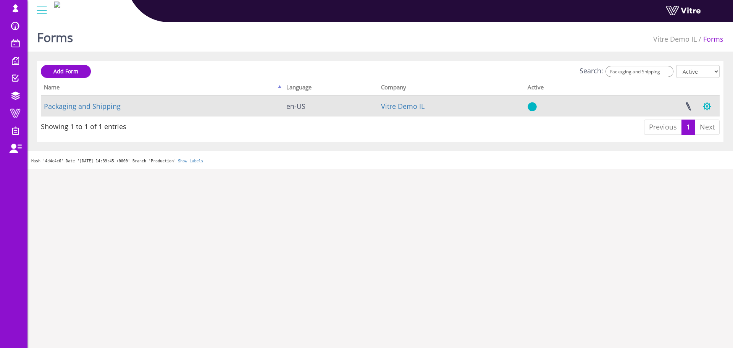
click at [707, 106] on button "button" at bounding box center [707, 106] width 19 height 20
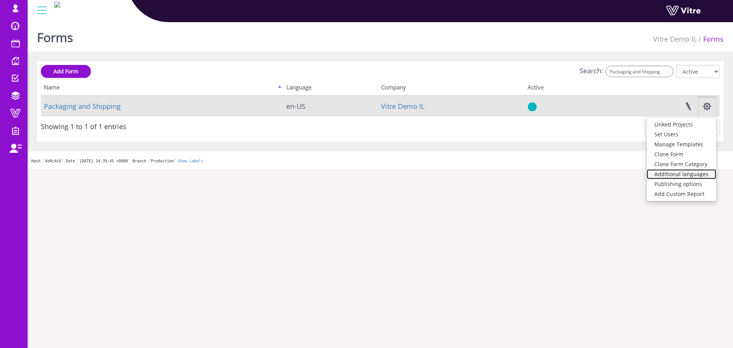
click at [686, 176] on link "Additional languages" at bounding box center [682, 174] width 70 height 10
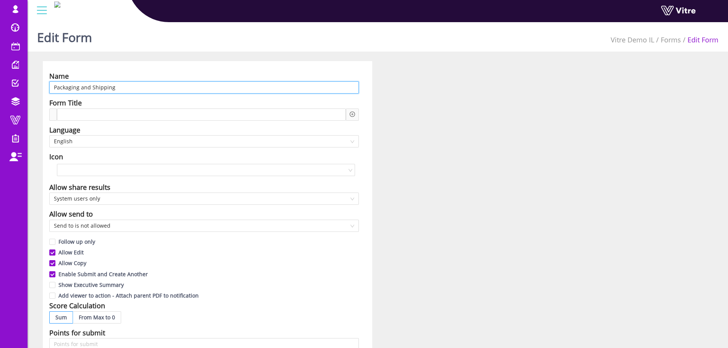
click at [100, 91] on input "Packaging and Shipping" at bounding box center [203, 87] width 309 height 12
paste input "אריזה ומשלוח"
click at [87, 141] on span "English" at bounding box center [204, 141] width 300 height 11
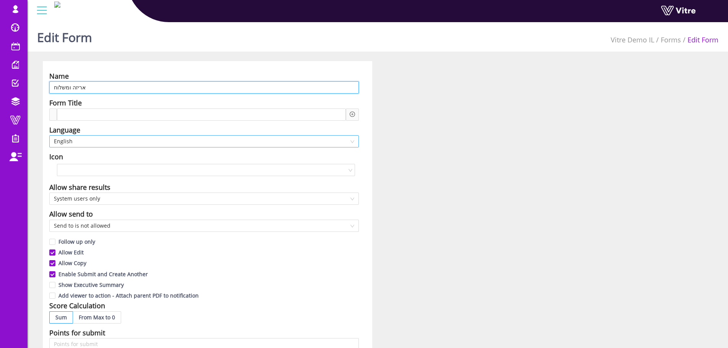
type input "אריזה ומשלוח"
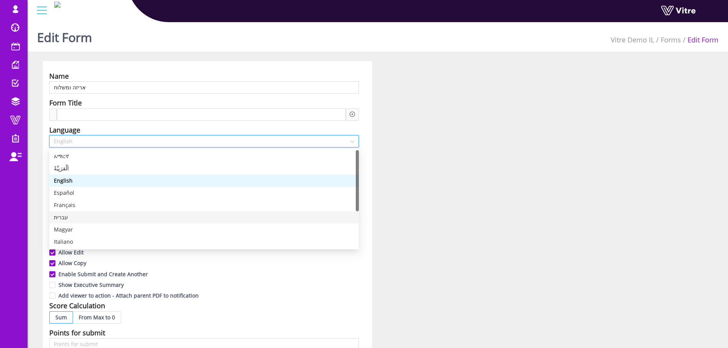
click at [66, 215] on div "עברית" at bounding box center [204, 217] width 300 height 8
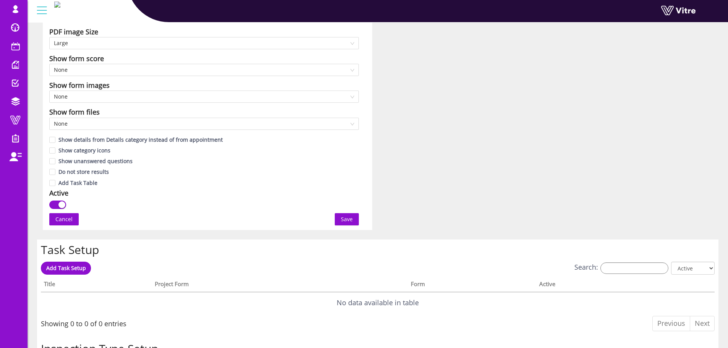
scroll to position [382, 0]
click at [343, 218] on span "Save" at bounding box center [347, 219] width 12 height 8
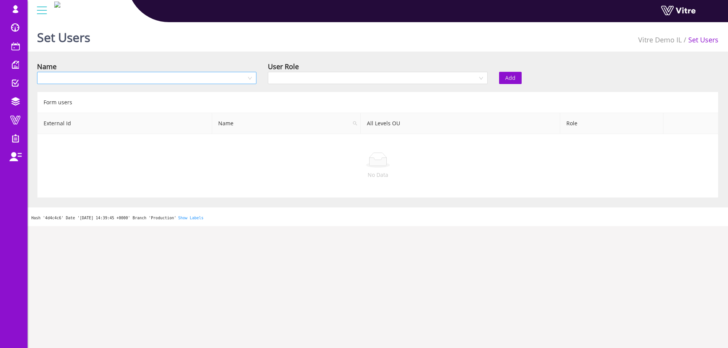
click at [239, 75] on input "search" at bounding box center [144, 77] width 205 height 11
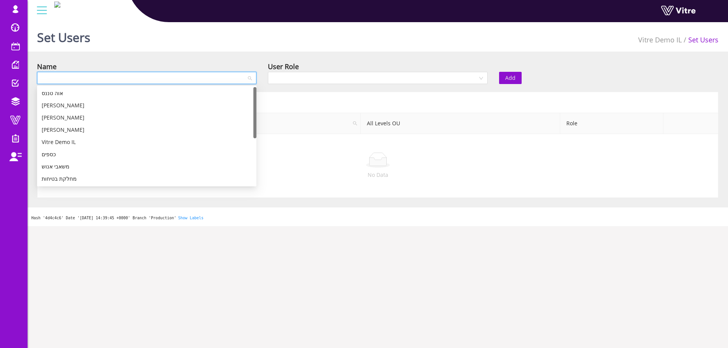
scroll to position [38, 0]
click at [68, 152] on div "מחלקת איכות" at bounding box center [147, 153] width 210 height 8
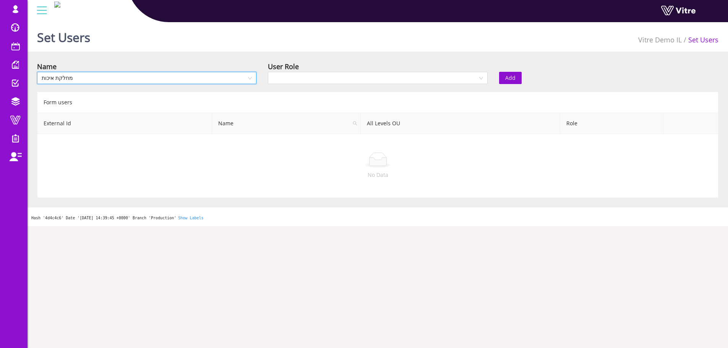
click at [324, 68] on div "User Role" at bounding box center [377, 66] width 219 height 11
click at [324, 74] on input "search" at bounding box center [374, 77] width 205 height 11
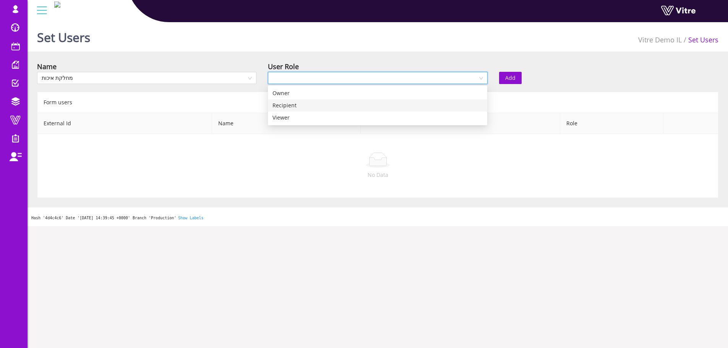
click at [288, 105] on div "Recipient" at bounding box center [377, 105] width 210 height 8
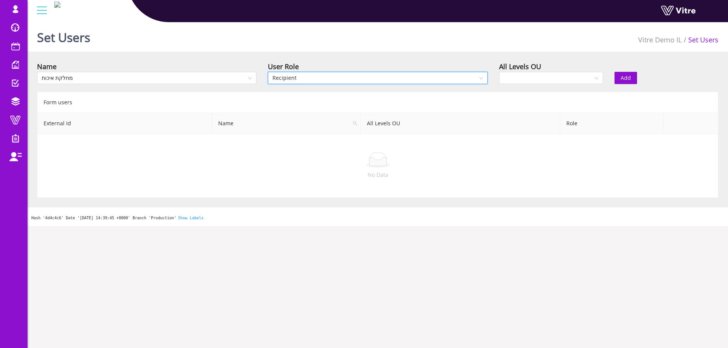
click at [494, 82] on div "All Levels OU" at bounding box center [550, 74] width 115 height 27
click at [513, 80] on input "search" at bounding box center [547, 77] width 89 height 11
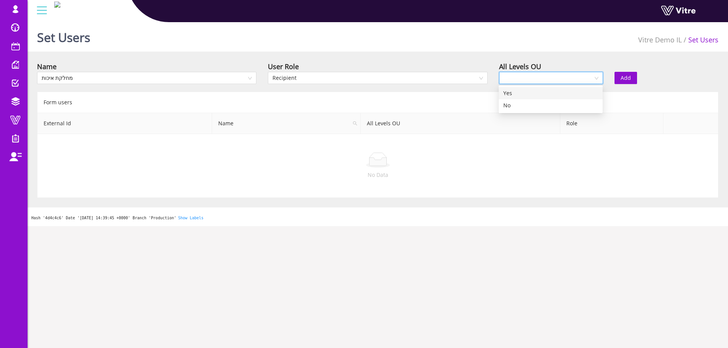
click at [510, 93] on div "Yes" at bounding box center [550, 93] width 95 height 8
click at [623, 79] on span "Add" at bounding box center [625, 78] width 10 height 8
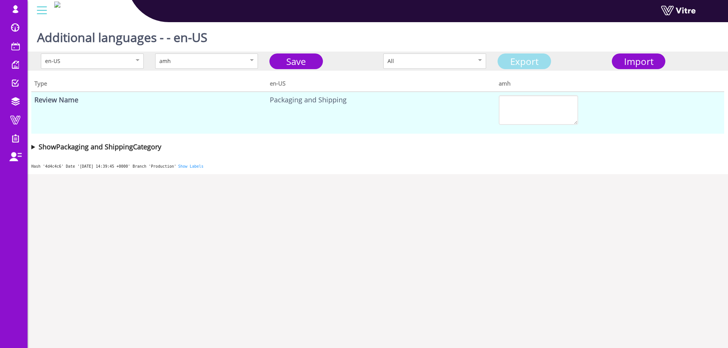
click at [545, 62] on link "Export" at bounding box center [523, 61] width 53 height 16
click at [633, 63] on span "Import" at bounding box center [638, 61] width 29 height 13
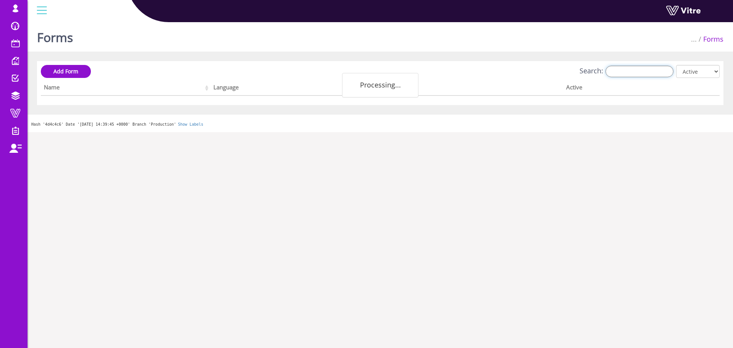
click at [655, 72] on input "Search:" at bounding box center [640, 71] width 68 height 11
paste input "CCP"
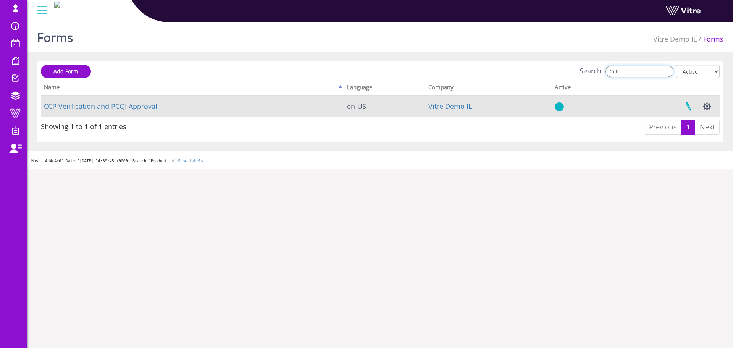
type input "CCP"
click at [690, 107] on link at bounding box center [688, 106] width 19 height 20
click at [709, 105] on button "button" at bounding box center [707, 106] width 19 height 20
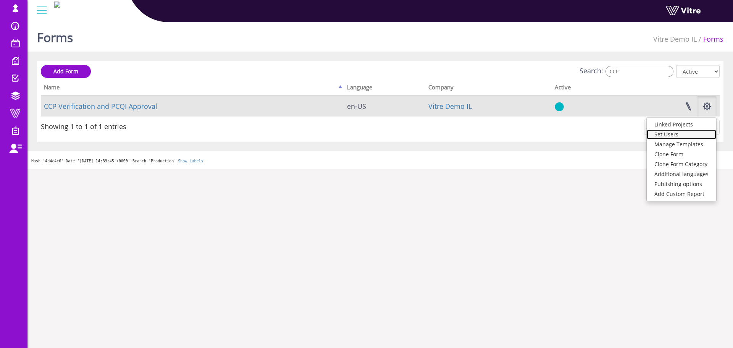
click at [687, 138] on link "Set Users" at bounding box center [682, 134] width 70 height 10
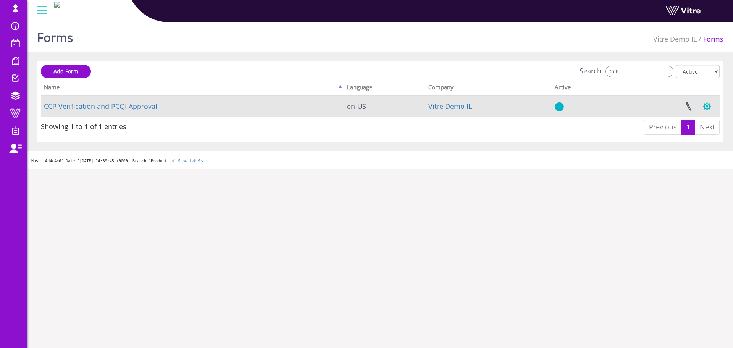
click at [709, 110] on button "button" at bounding box center [707, 106] width 19 height 20
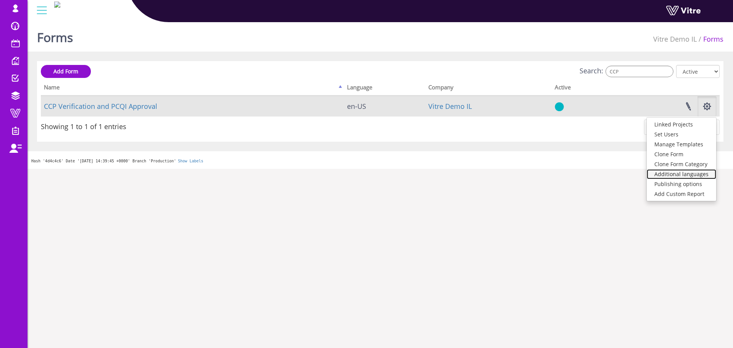
click at [692, 172] on link "Additional languages" at bounding box center [682, 174] width 70 height 10
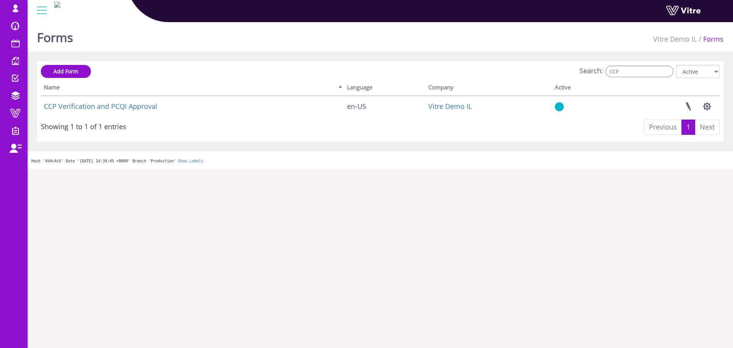
click at [658, 65] on div "Search: CCP All Active Not Active" at bounding box center [380, 72] width 679 height 14
click at [650, 72] on input "CCP" at bounding box center [640, 71] width 68 height 11
paste input "Weekly Food Audit"
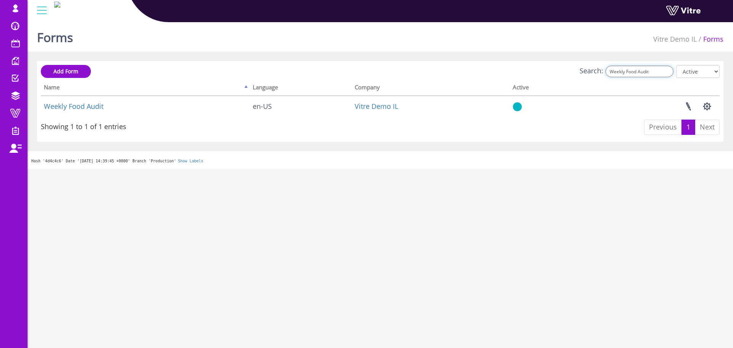
type input "Weekly Food Audit"
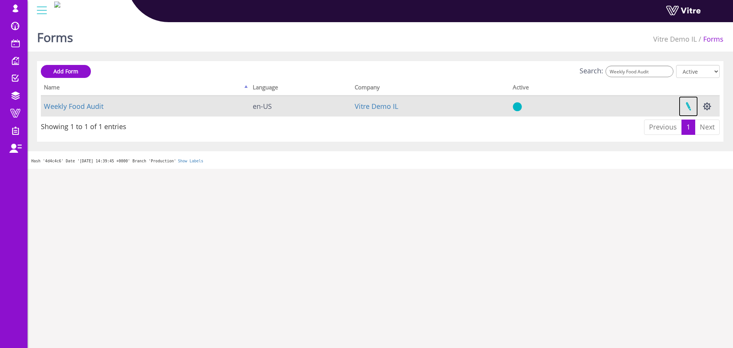
click at [689, 108] on link at bounding box center [688, 106] width 19 height 20
click at [708, 105] on button "button" at bounding box center [707, 106] width 19 height 20
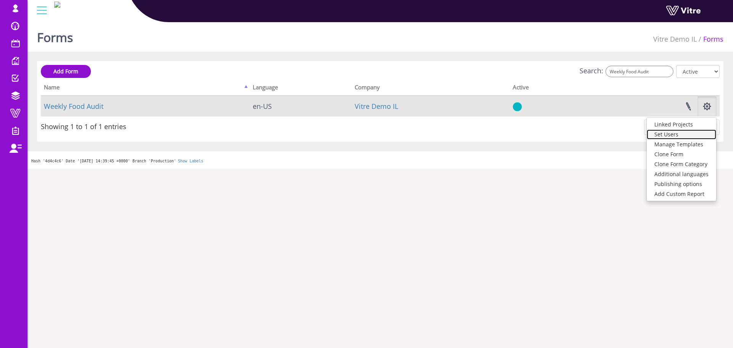
click at [683, 136] on link "Set Users" at bounding box center [682, 134] width 70 height 10
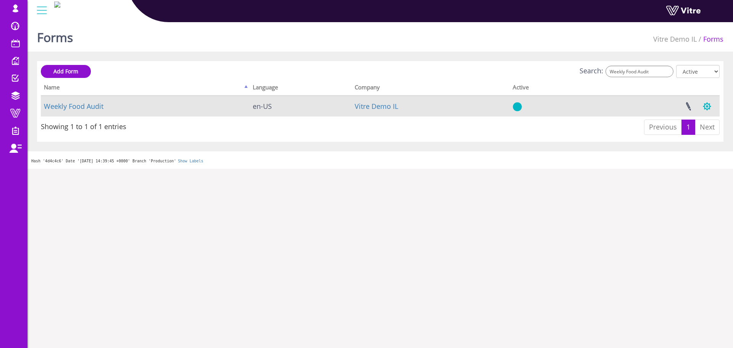
click at [708, 110] on button "button" at bounding box center [707, 106] width 19 height 20
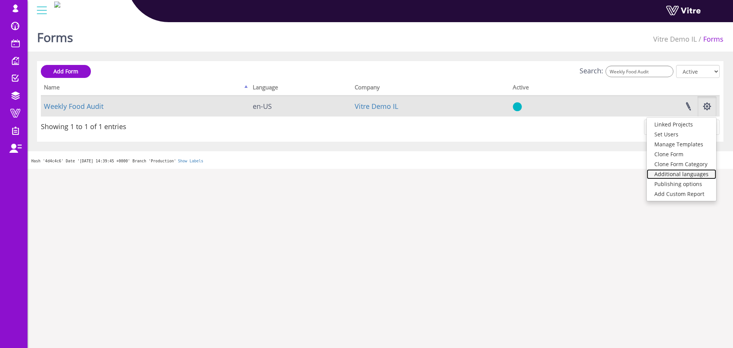
click at [680, 176] on link "Additional languages" at bounding box center [682, 174] width 70 height 10
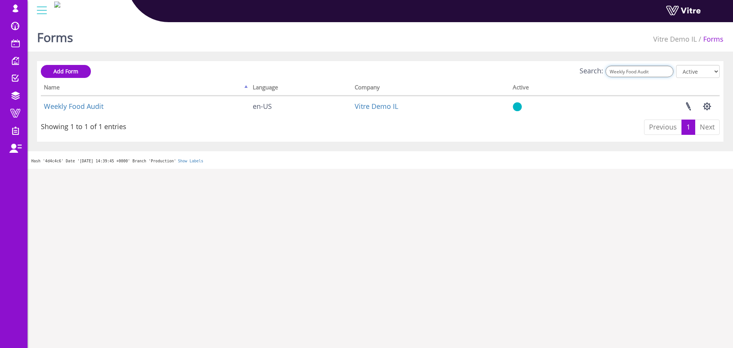
click at [632, 67] on input "Weekly Food Audit" at bounding box center [640, 71] width 68 height 11
paste input "alking-Freezer Temperatures"
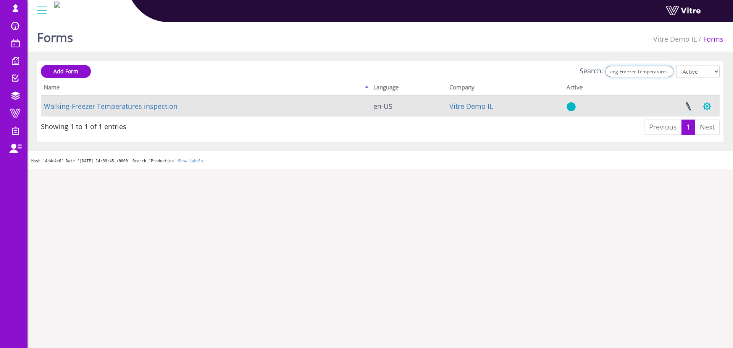
type input "Walking-Freezer Temperatures"
click at [710, 105] on button "button" at bounding box center [707, 106] width 19 height 20
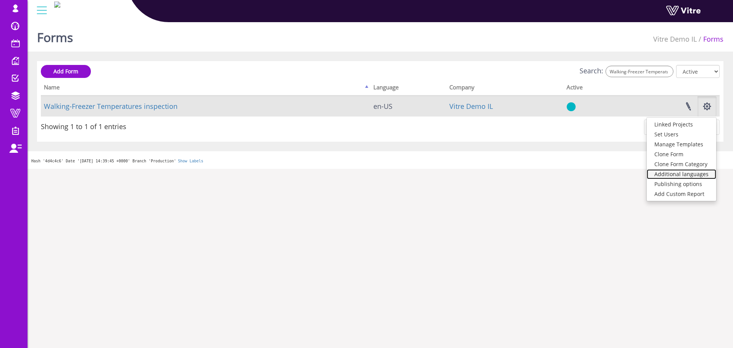
click at [689, 174] on link "Additional languages" at bounding box center [682, 174] width 70 height 10
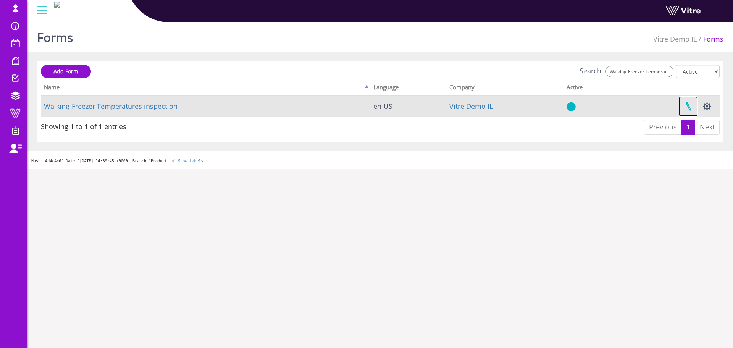
click at [689, 105] on link at bounding box center [688, 106] width 19 height 20
click at [710, 107] on button "button" at bounding box center [707, 106] width 19 height 20
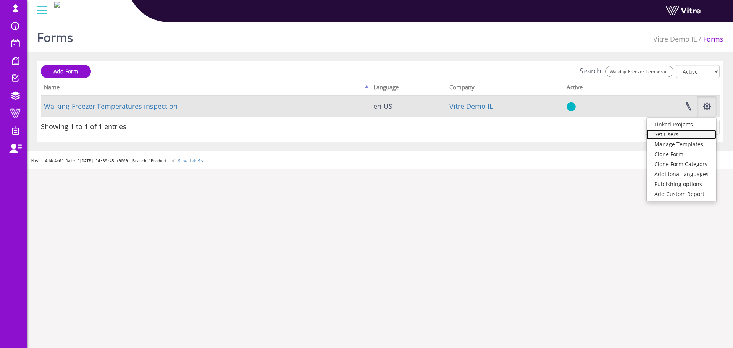
click at [687, 134] on link "Set Users" at bounding box center [682, 134] width 70 height 10
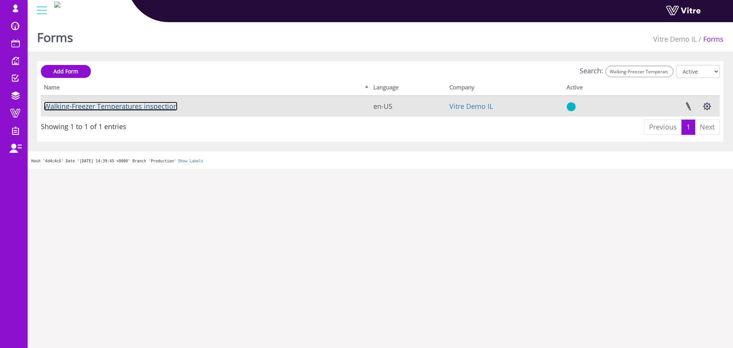
click at [132, 107] on link "Walking-Freezer Temperatures inspection" at bounding box center [111, 106] width 134 height 9
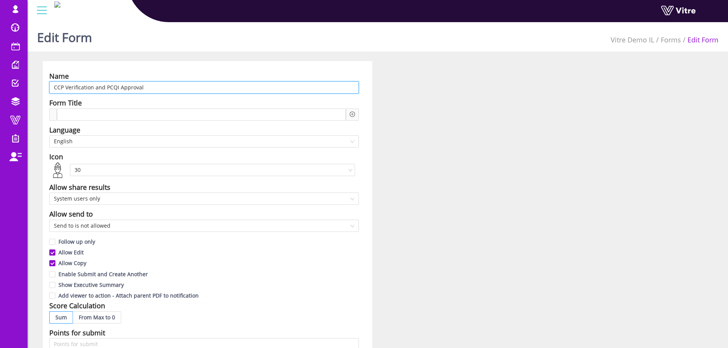
click at [122, 87] on input "CCP Verification and PCQI Approval" at bounding box center [203, 87] width 309 height 12
paste input "אימות CCP ואישור PCQI"
type input "אימות CCP ואישור PCQI"
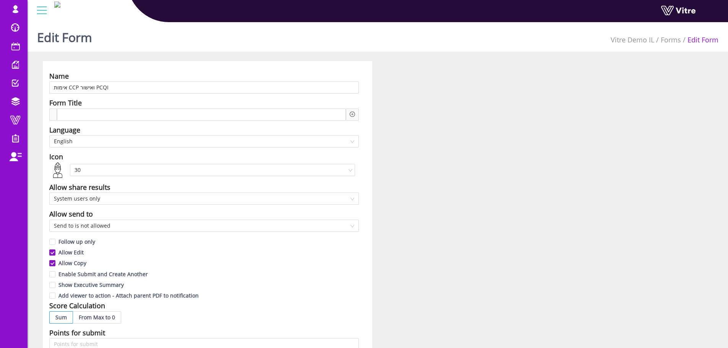
click at [372, 115] on div "Name אימות CCP ואישור PCQI Form Title Language English Icon 30 Allow share resu…" at bounding box center [207, 336] width 341 height 550
click at [99, 141] on span "English" at bounding box center [204, 141] width 300 height 11
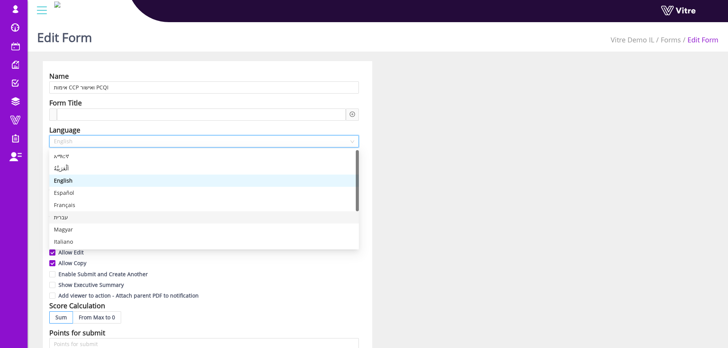
click at [60, 218] on div "עברית" at bounding box center [204, 217] width 300 height 8
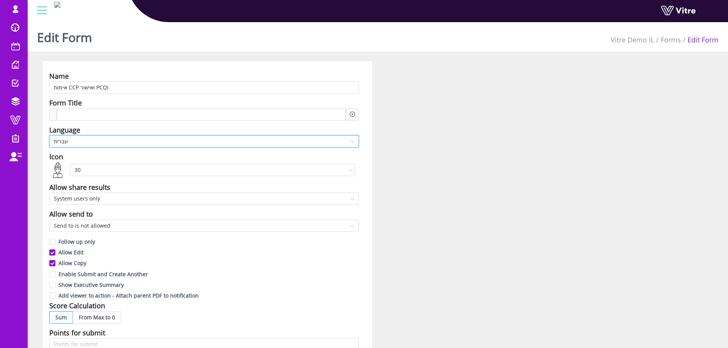
click at [313, 255] on div "Allow Edit" at bounding box center [203, 251] width 309 height 11
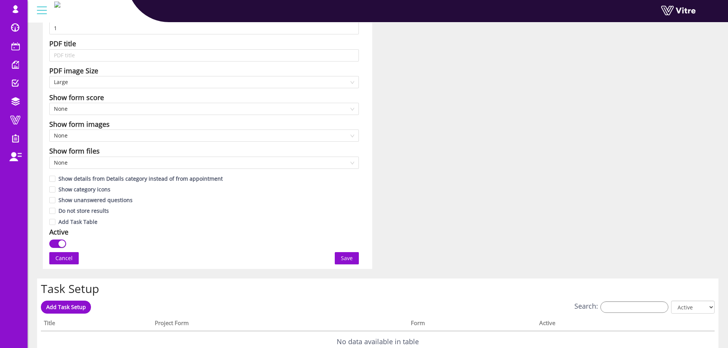
scroll to position [344, 0]
click at [352, 260] on span "Save" at bounding box center [347, 257] width 12 height 8
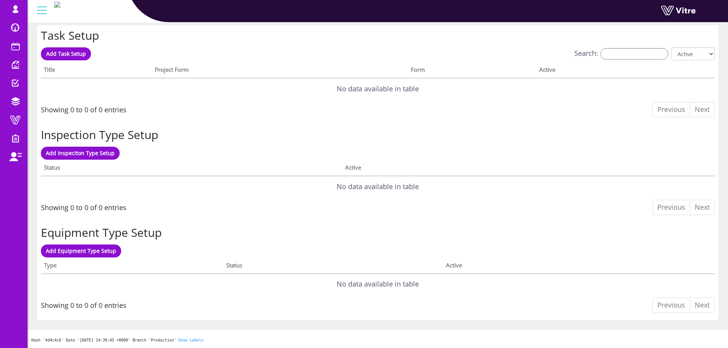
scroll to position [0, 0]
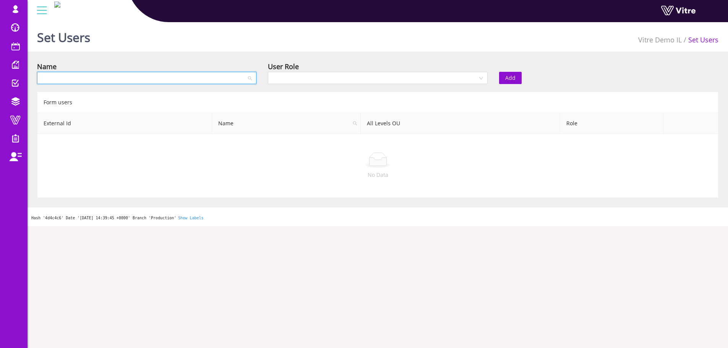
click at [222, 79] on input "search" at bounding box center [144, 77] width 205 height 11
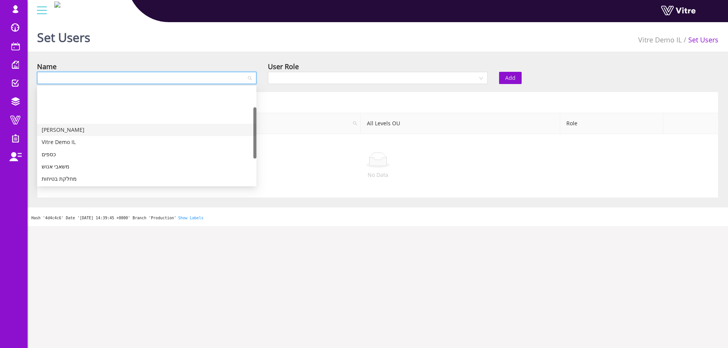
scroll to position [38, 0]
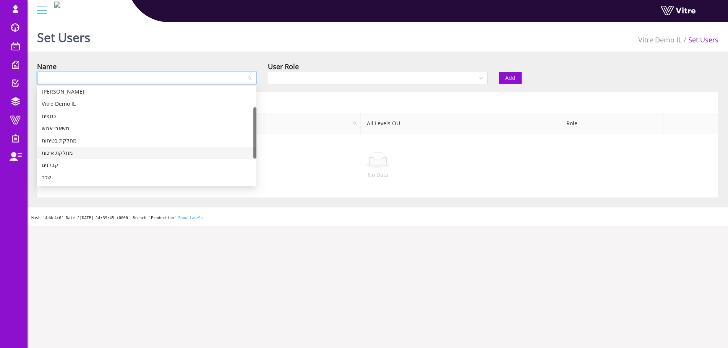
click at [66, 156] on div "מחלקת איכות" at bounding box center [147, 153] width 210 height 8
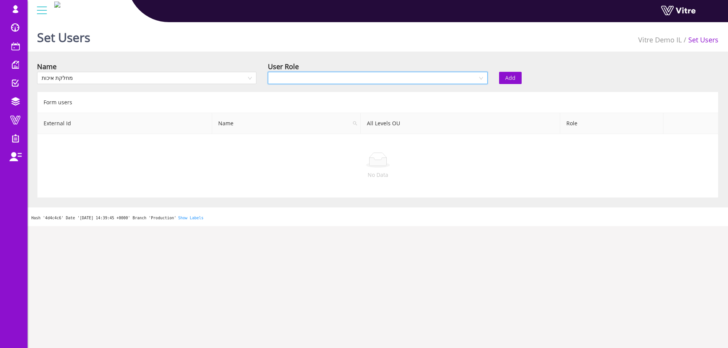
click at [288, 80] on input "search" at bounding box center [374, 77] width 205 height 11
click at [286, 105] on div "Recipient" at bounding box center [377, 105] width 210 height 8
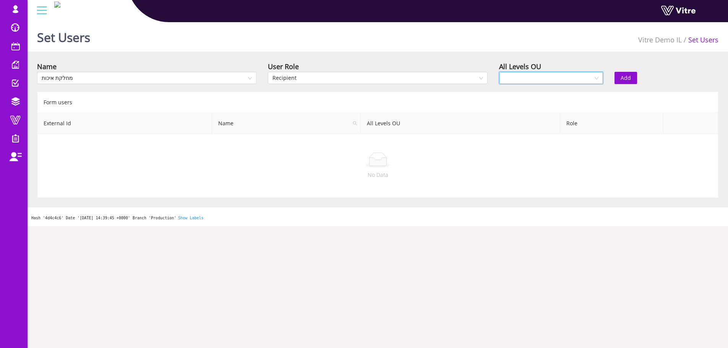
click at [560, 79] on input "search" at bounding box center [547, 77] width 89 height 11
click at [536, 94] on div "Yes" at bounding box center [550, 93] width 95 height 8
click at [616, 77] on button "Add" at bounding box center [625, 78] width 23 height 12
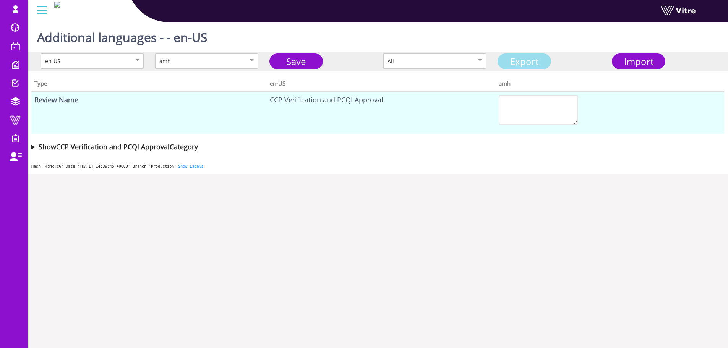
click at [521, 61] on link "Export" at bounding box center [523, 61] width 53 height 16
click at [516, 61] on link "Export" at bounding box center [523, 61] width 53 height 16
click at [524, 62] on link "Export" at bounding box center [523, 61] width 53 height 16
click at [635, 64] on span "Import" at bounding box center [638, 61] width 29 height 13
click at [112, 59] on div "en-US" at bounding box center [84, 61] width 78 height 8
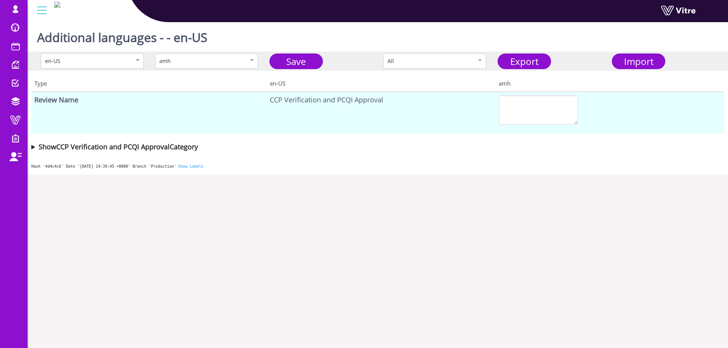
click at [197, 58] on div "amh" at bounding box center [198, 61] width 78 height 8
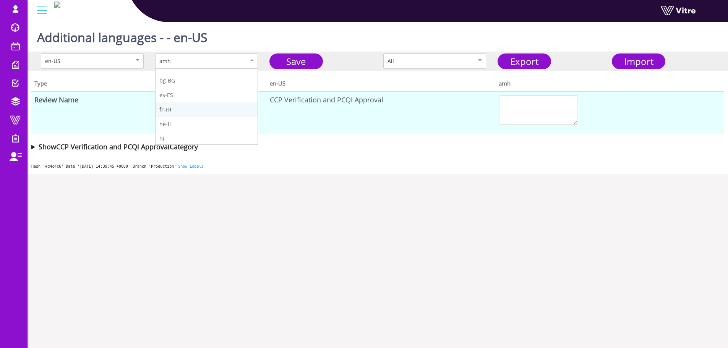
scroll to position [38, 0]
click at [393, 158] on div "Hash '4d4c4c6' Date '2025-09-10 14:39:45 +0000' Branch 'Production' Show Labels" at bounding box center [377, 165] width 700 height 18
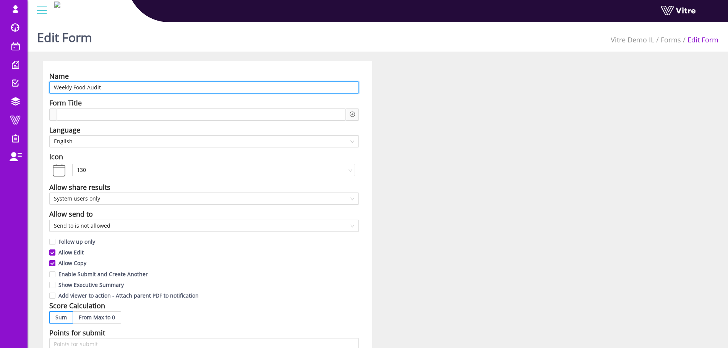
click at [128, 85] on input "Weekly Food Audit" at bounding box center [203, 87] width 309 height 12
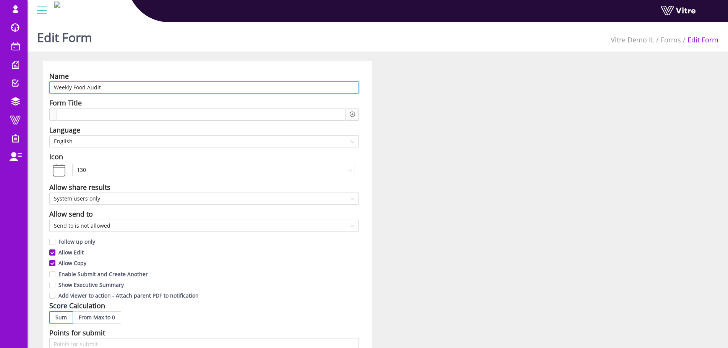
paste input "מבדק מזון שבועי"
click at [107, 140] on span "English" at bounding box center [204, 141] width 300 height 11
type input "מבדק מזון שבועי"
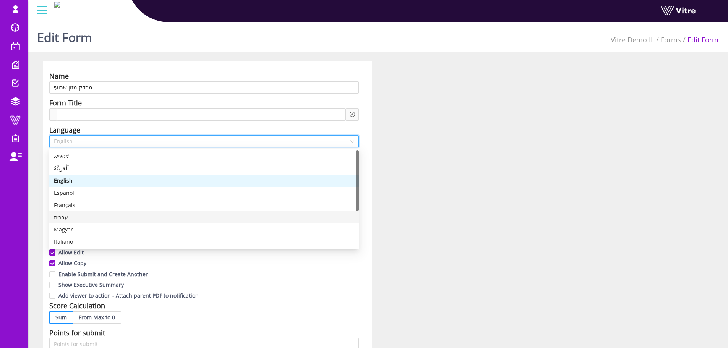
click at [76, 221] on div "עברית" at bounding box center [204, 217] width 300 height 8
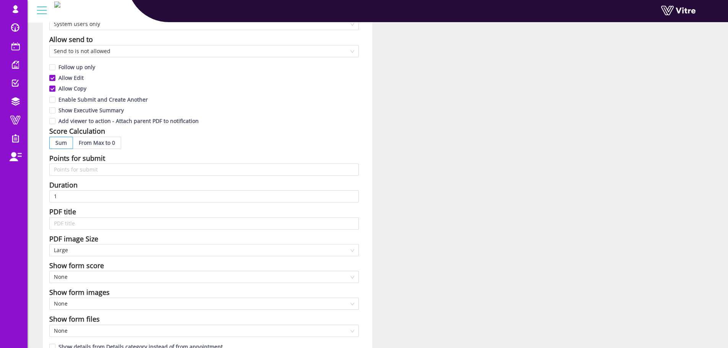
scroll to position [344, 0]
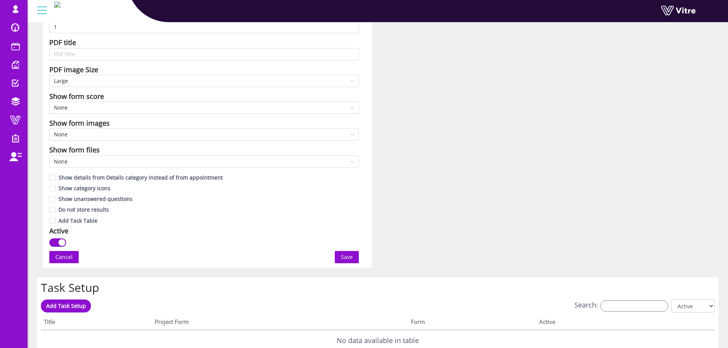
click at [347, 257] on span "Save" at bounding box center [347, 257] width 12 height 8
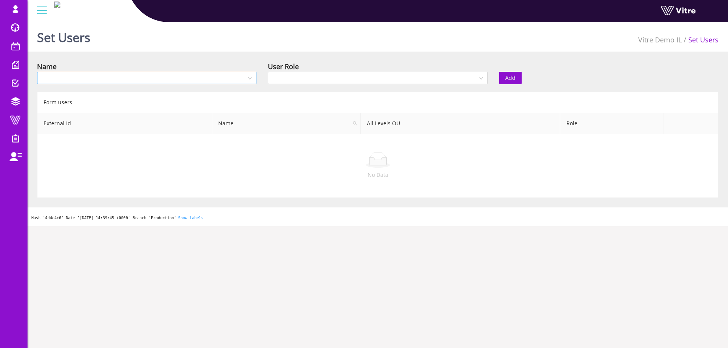
click at [211, 76] on input "search" at bounding box center [144, 77] width 205 height 11
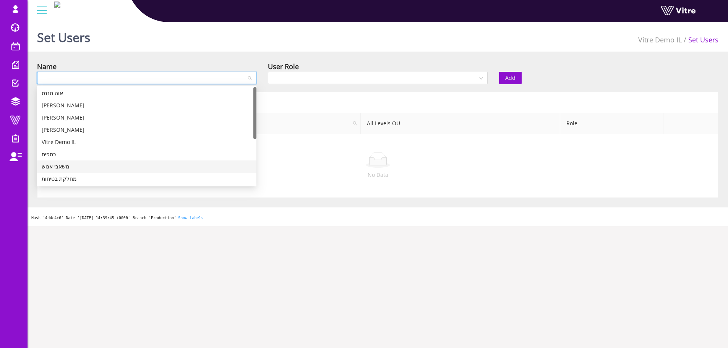
scroll to position [38, 0]
click at [60, 152] on div "מחלקת איכות" at bounding box center [147, 153] width 210 height 8
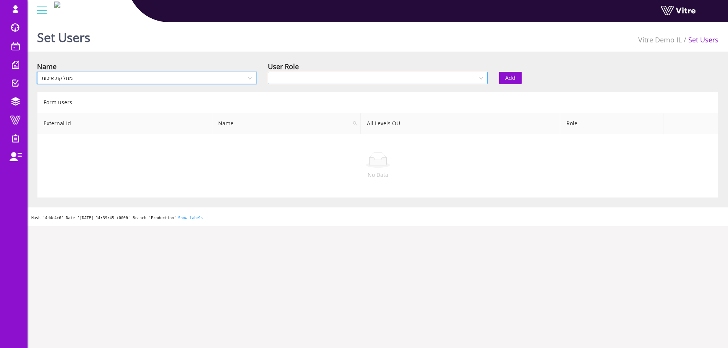
click at [310, 78] on input "search" at bounding box center [374, 77] width 205 height 11
click at [297, 105] on div "Recipient" at bounding box center [377, 105] width 210 height 8
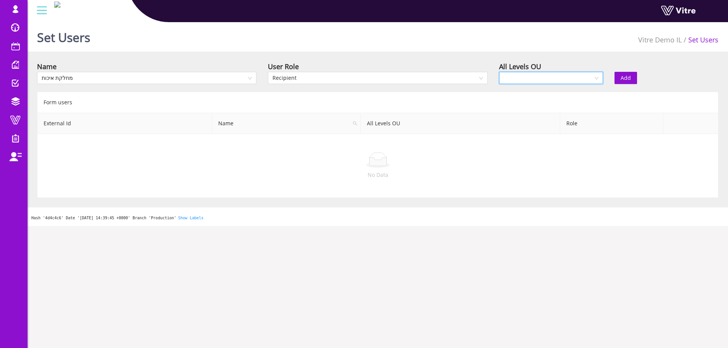
click at [577, 79] on input "search" at bounding box center [547, 77] width 89 height 11
click at [550, 91] on div "Yes" at bounding box center [550, 93] width 95 height 8
click at [622, 75] on span "Add" at bounding box center [625, 78] width 10 height 8
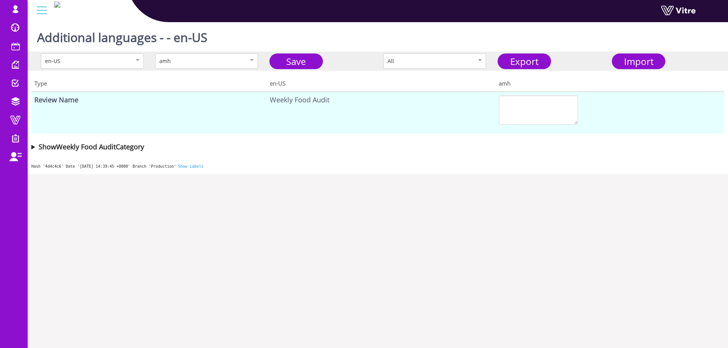
drag, startPoint x: 638, startPoint y: 60, endPoint x: 539, endPoint y: 65, distance: 99.4
click at [553, 123] on div "en-US amh Save All Export Import Type en-US amh Review Name Weekly Food Audit S…" at bounding box center [377, 104] width 700 height 104
click at [537, 59] on link "Export" at bounding box center [523, 61] width 53 height 16
click at [644, 62] on span "Import" at bounding box center [638, 61] width 29 height 13
click at [542, 63] on link "Export" at bounding box center [523, 61] width 53 height 16
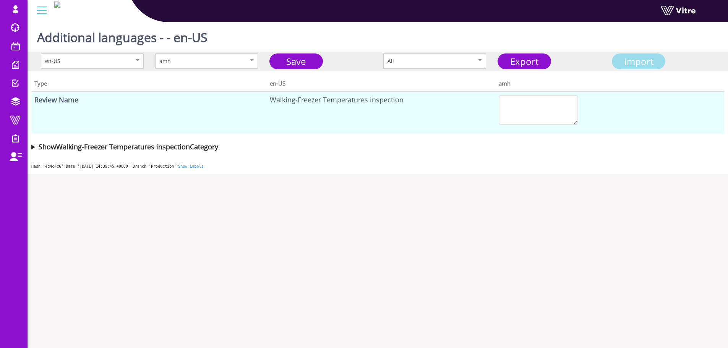
click at [614, 60] on div "Import" at bounding box center [638, 61] width 48 height 14
click at [646, 62] on span "Import" at bounding box center [638, 61] width 29 height 13
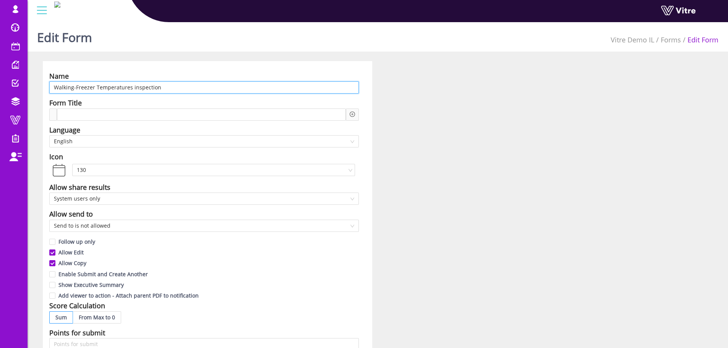
click at [170, 87] on input "Walking-Freezer Temperatures inspection" at bounding box center [203, 87] width 309 height 12
paste input "בדיקת טמפרטורת מקפיא הליכה"
type input "בדיקת טמפרטורת מקפיא הליכה"
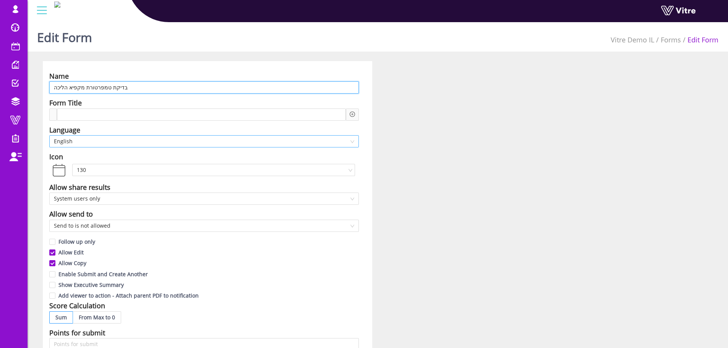
click at [95, 141] on span "English" at bounding box center [204, 141] width 300 height 11
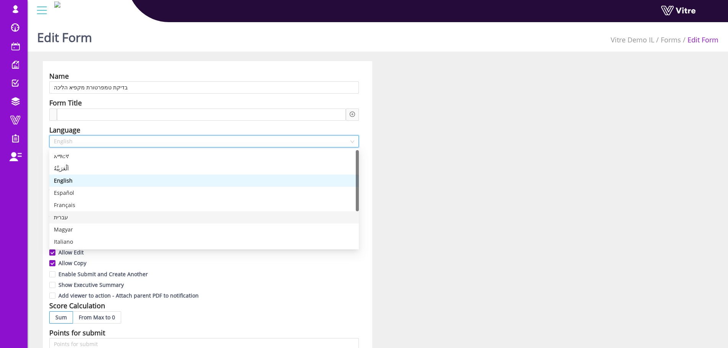
click at [67, 217] on div "עברית" at bounding box center [204, 217] width 300 height 8
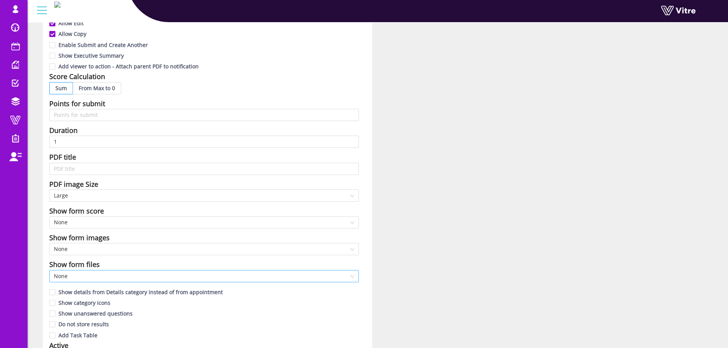
scroll to position [344, 0]
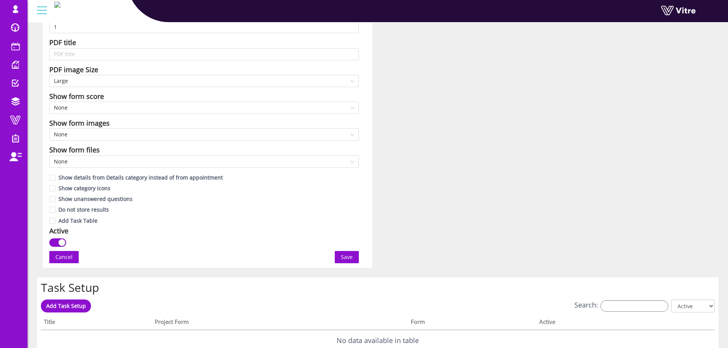
click at [341, 262] on button "Save" at bounding box center [347, 257] width 24 height 12
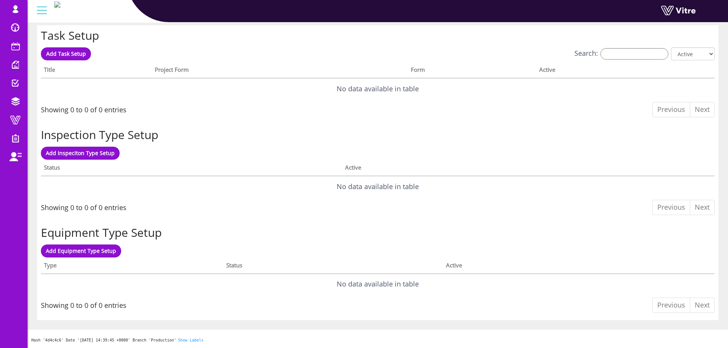
scroll to position [0, 0]
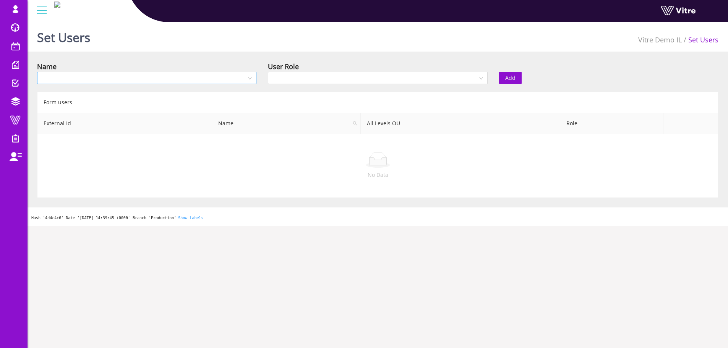
click at [199, 78] on input "search" at bounding box center [144, 77] width 205 height 11
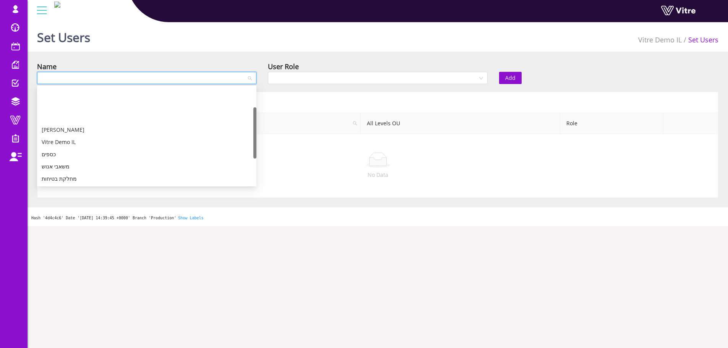
scroll to position [38, 0]
click at [94, 153] on div "מחלקת איכות" at bounding box center [147, 153] width 210 height 8
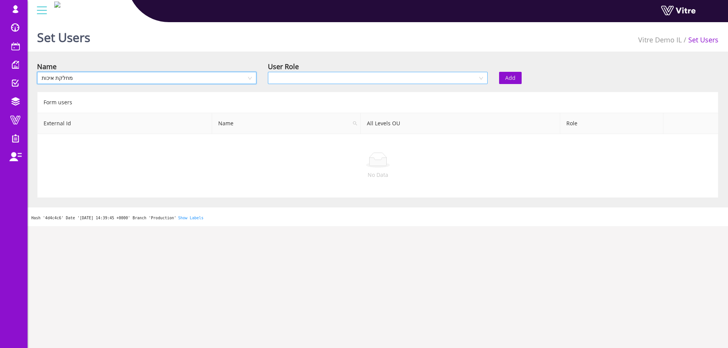
click at [314, 72] on input "search" at bounding box center [374, 77] width 205 height 11
click at [304, 103] on div "Recipient" at bounding box center [377, 105] width 210 height 8
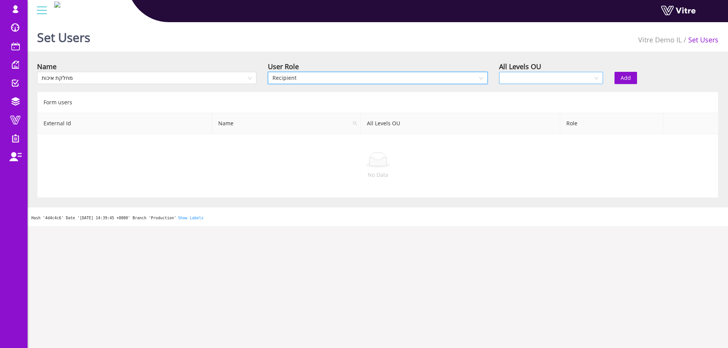
click at [508, 74] on input "search" at bounding box center [547, 77] width 89 height 11
click at [510, 93] on div "Yes" at bounding box center [550, 93] width 95 height 8
click at [630, 76] on span "Add" at bounding box center [625, 78] width 10 height 8
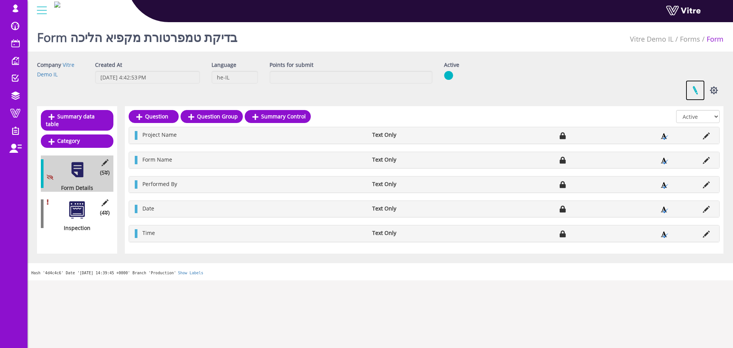
click at [696, 92] on link at bounding box center [695, 90] width 19 height 20
